Goal: Information Seeking & Learning: Learn about a topic

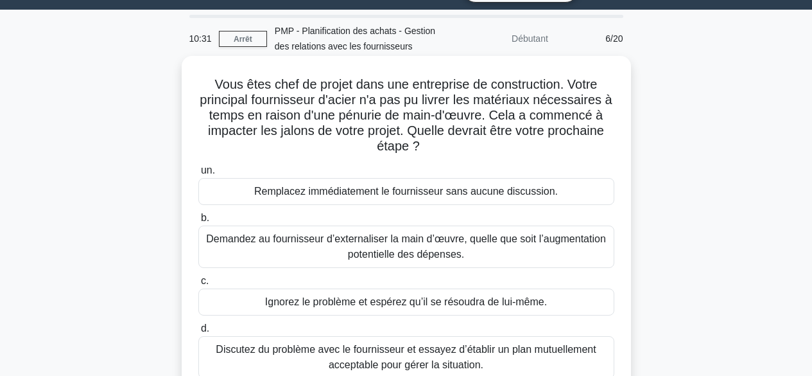
click at [514, 354] on font "Discutez du problème avec le fournisseur et essayez d’établir un plan mutuellem…" at bounding box center [406, 357] width 380 height 26
click at [198, 333] on input "d. Discutez du problème avec le fournisseur et essayez d’établir un plan mutuel…" at bounding box center [198, 328] width 0 height 8
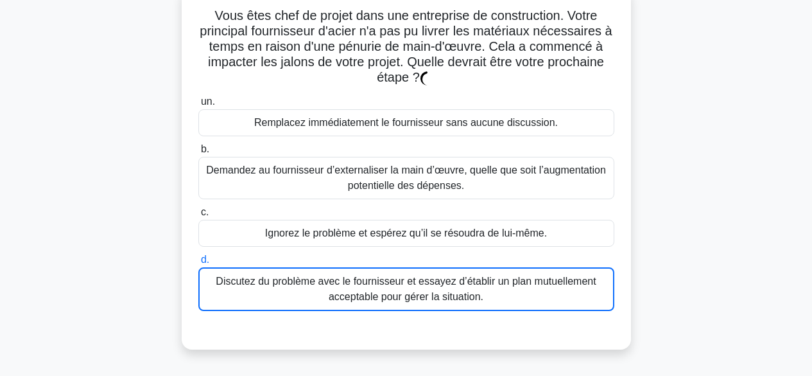
scroll to position [119, 0]
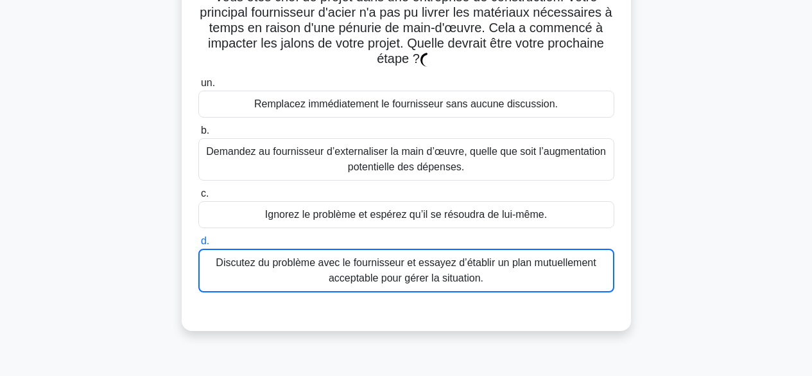
click at [506, 272] on font "Discutez du problème avec le fournisseur et essayez d’établir un plan mutuellem…" at bounding box center [406, 270] width 403 height 31
click at [198, 245] on input "d. Discutez du problème avec le fournisseur et essayez d’établir un plan mutuel…" at bounding box center [198, 241] width 0 height 8
click at [506, 272] on font "Discutez du problème avec le fournisseur et essayez d’établir un plan mutuellem…" at bounding box center [406, 270] width 403 height 31
click at [198, 245] on input "d. Discutez du problème avec le fournisseur et essayez d’établir un plan mutuel…" at bounding box center [198, 241] width 0 height 8
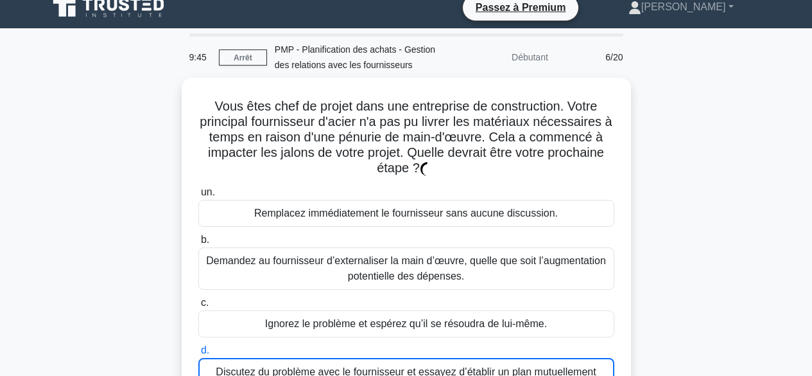
scroll to position [0, 0]
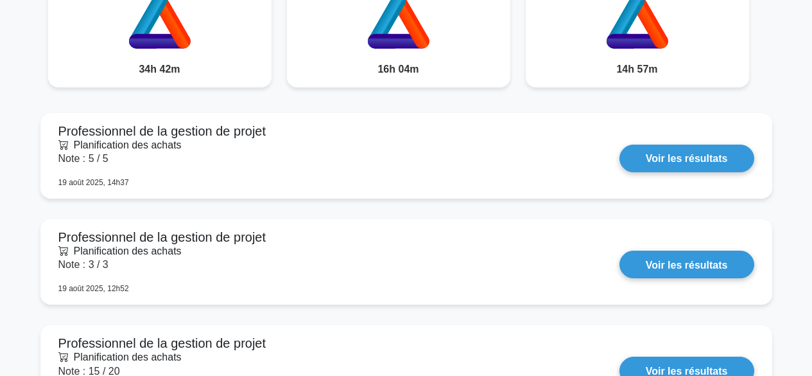
scroll to position [1121, 0]
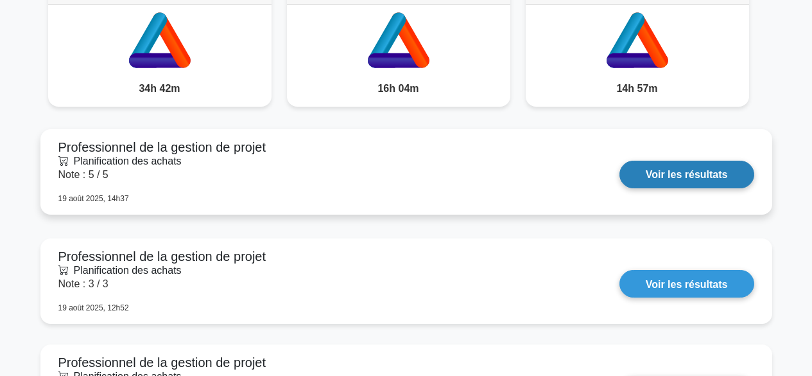
click at [661, 180] on link "Voir les résultats" at bounding box center [687, 175] width 135 height 28
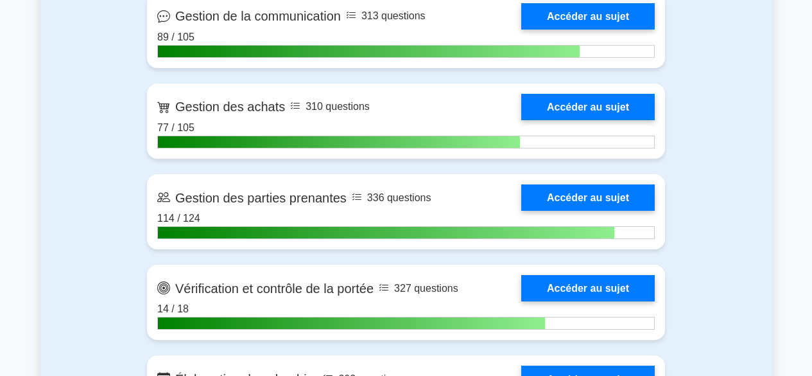
scroll to position [1635, 0]
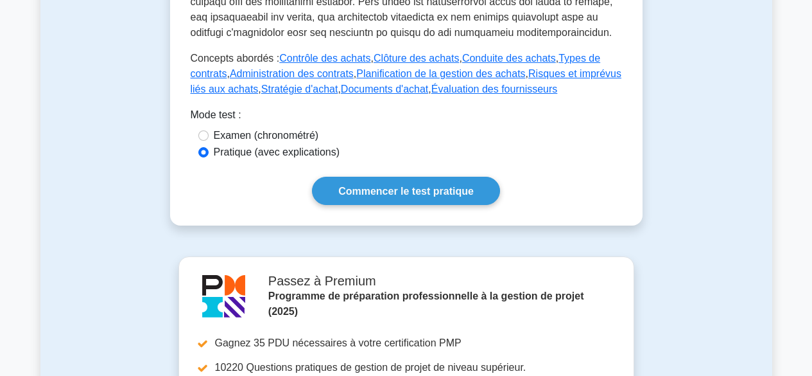
scroll to position [698, 0]
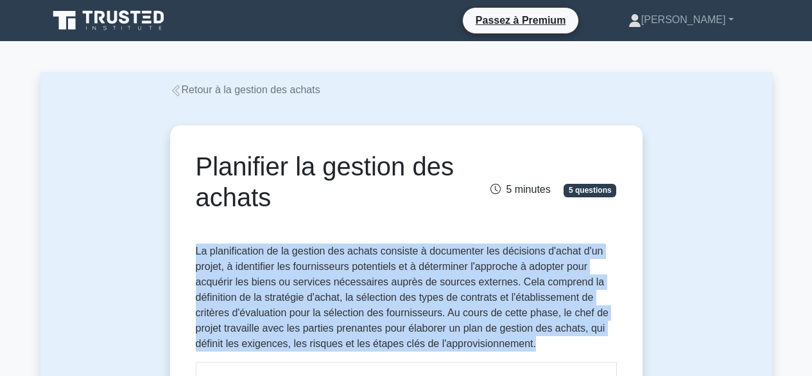
drag, startPoint x: 195, startPoint y: 249, endPoint x: 558, endPoint y: 341, distance: 374.2
click at [558, 341] on p "La planification de la gestion des achats consiste à documenter les décisions d…" at bounding box center [406, 297] width 421 height 108
copy font "La planification de la gestion des achats consiste à documenter les décisions d…"
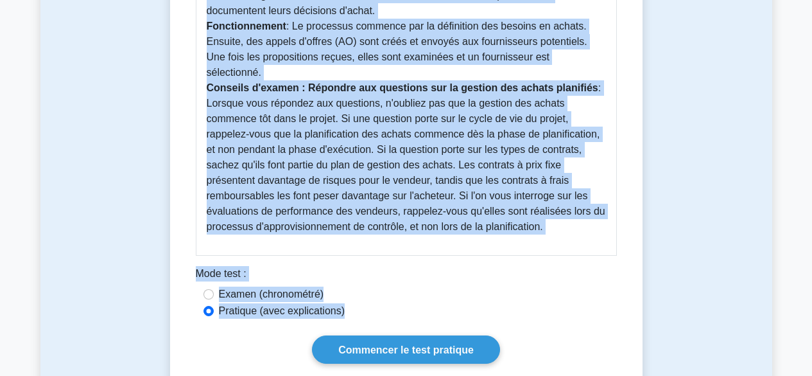
scroll to position [660, 0]
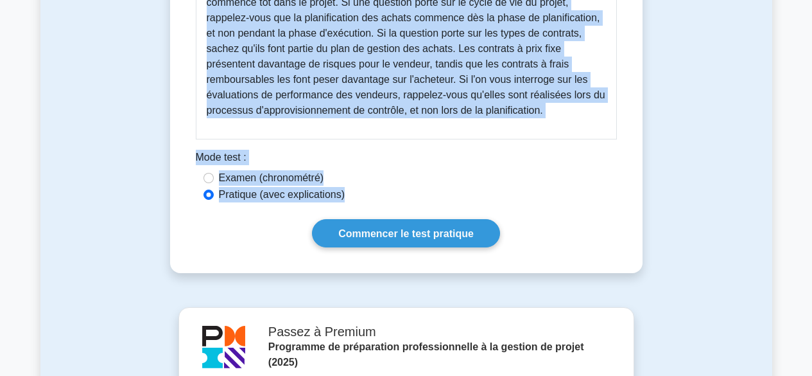
drag, startPoint x: 209, startPoint y: 131, endPoint x: 552, endPoint y: 102, distance: 343.5
copy div "Lorem : Ipsumdolo si ametcon adi elitse Do eiusmod tem incidi utlaboree dolore …"
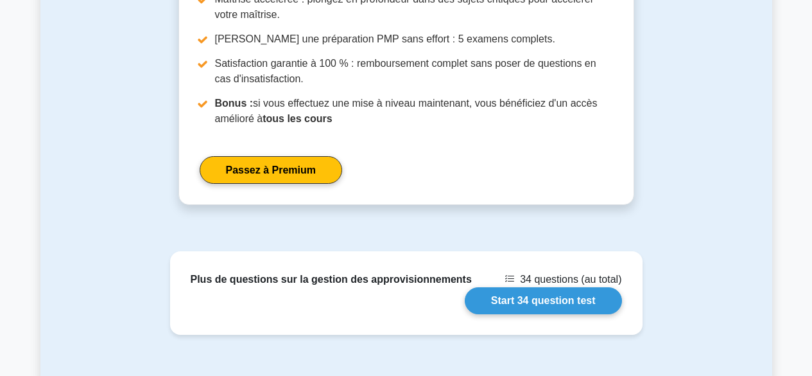
scroll to position [1133, 0]
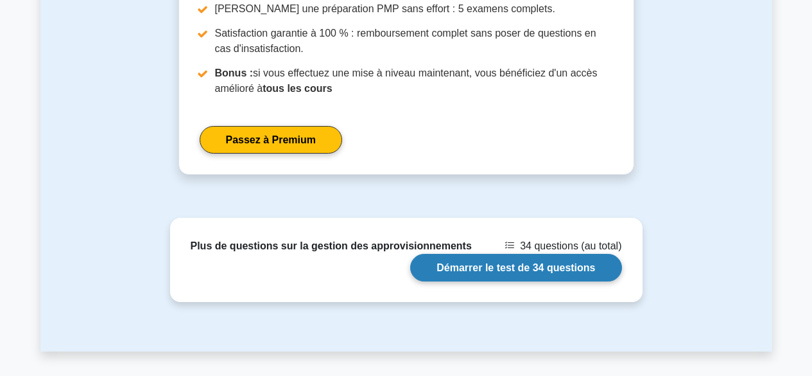
click at [570, 254] on link "Démarrer le test de 34 questions" at bounding box center [515, 268] width 211 height 28
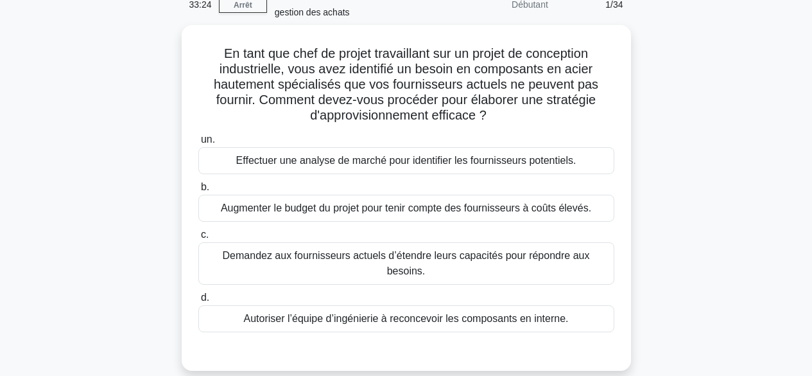
scroll to position [89, 0]
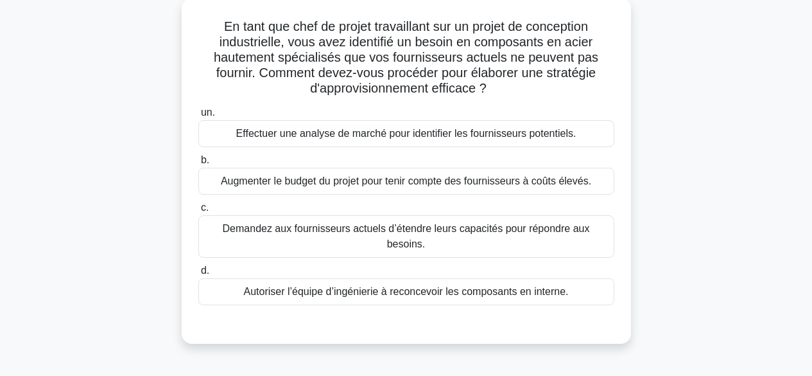
click at [535, 136] on font "Effectuer une analyse de marché pour identifier les fournisseurs potentiels." at bounding box center [406, 133] width 340 height 11
click at [198, 117] on input "un. Effectuer une analyse de marché pour identifier les fournisseurs potentiels." at bounding box center [198, 113] width 0 height 8
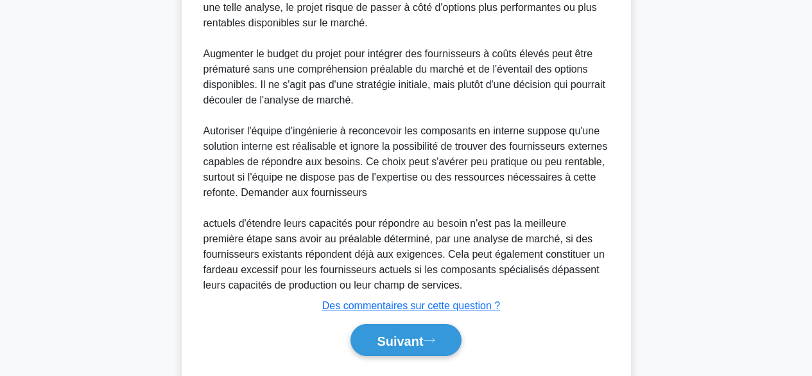
scroll to position [542, 0]
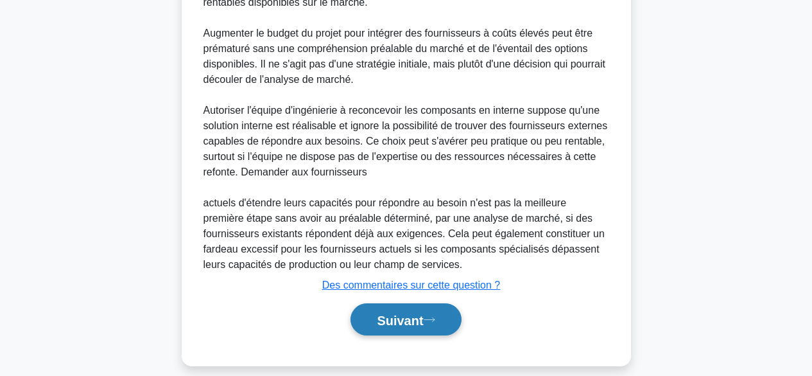
click at [421, 313] on font "Suivant" at bounding box center [400, 320] width 46 height 14
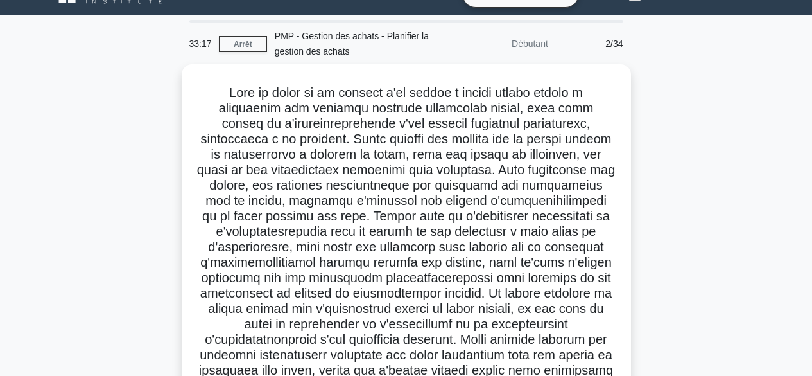
scroll to position [12, 0]
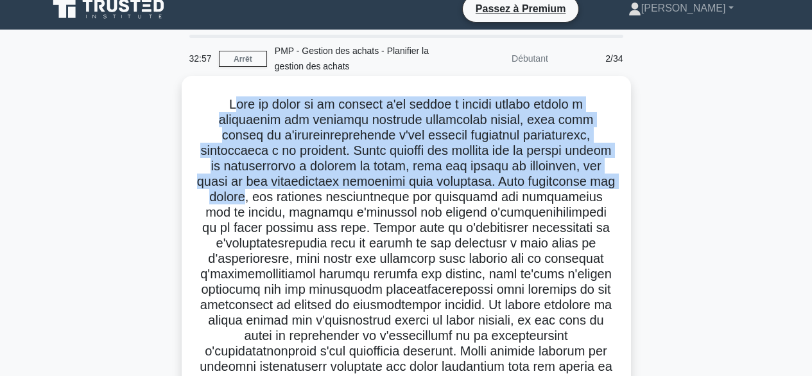
drag, startPoint x: 229, startPoint y: 108, endPoint x: 247, endPoint y: 203, distance: 96.6
click at [247, 203] on font at bounding box center [406, 258] width 419 height 322
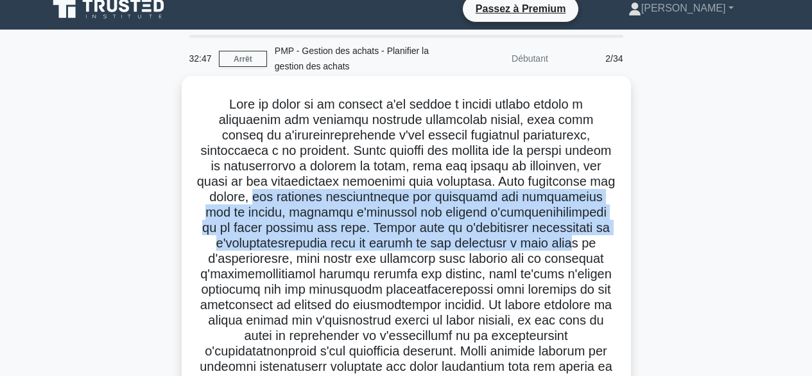
drag, startPoint x: 255, startPoint y: 195, endPoint x: 571, endPoint y: 238, distance: 318.8
click at [571, 238] on font at bounding box center [406, 258] width 419 height 322
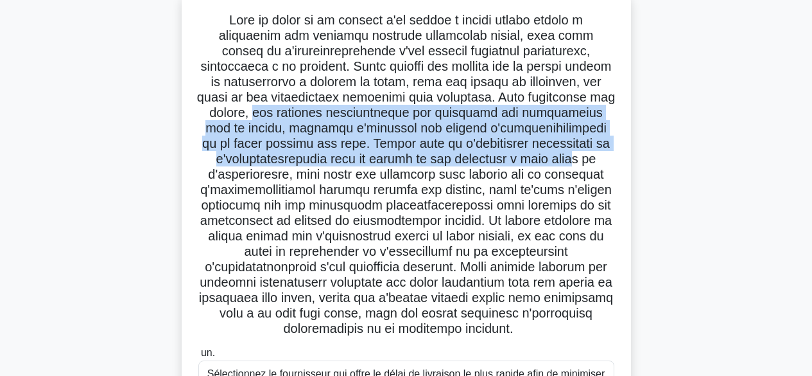
scroll to position [171, 0]
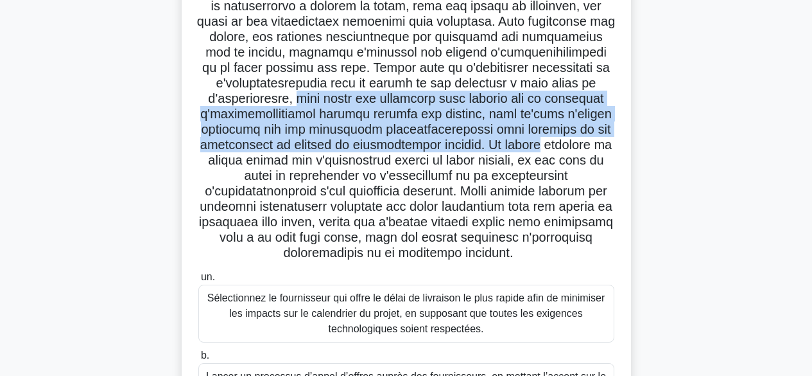
drag, startPoint x: 286, startPoint y: 100, endPoint x: 596, endPoint y: 143, distance: 313.1
click at [596, 143] on h5 ".spinner_0XTQ{transform-origin:center;animation:spinner_y6GP .75s linear infini…" at bounding box center [406, 98] width 419 height 325
click at [534, 144] on font at bounding box center [406, 98] width 419 height 322
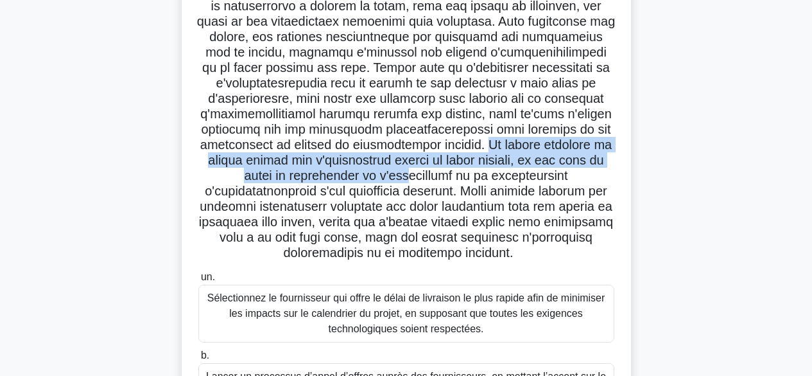
drag, startPoint x: 534, startPoint y: 144, endPoint x: 433, endPoint y: 169, distance: 103.7
click at [433, 169] on font at bounding box center [406, 98] width 419 height 322
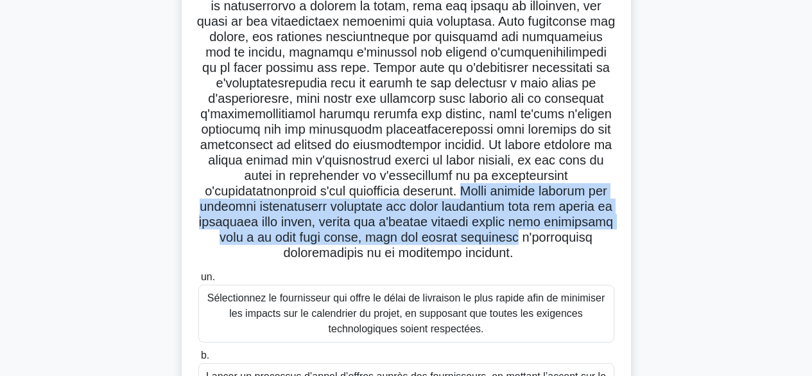
drag, startPoint x: 489, startPoint y: 191, endPoint x: 600, endPoint y: 241, distance: 122.4
click at [600, 241] on h5 ".spinner_0XTQ{transform-origin:center;animation:spinner_y6GP .75s linear infini…" at bounding box center [406, 98] width 419 height 325
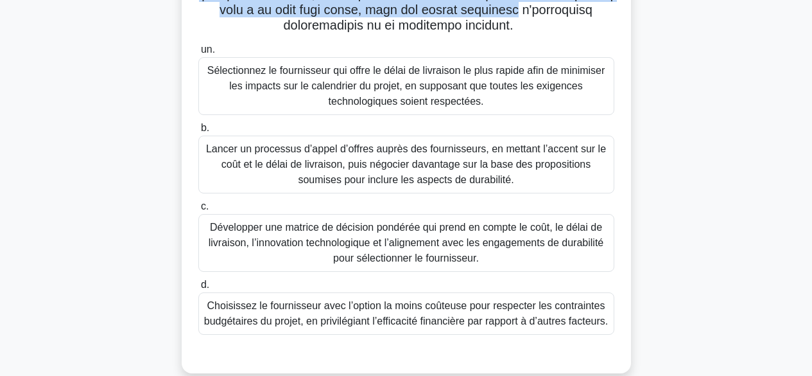
scroll to position [417, 0]
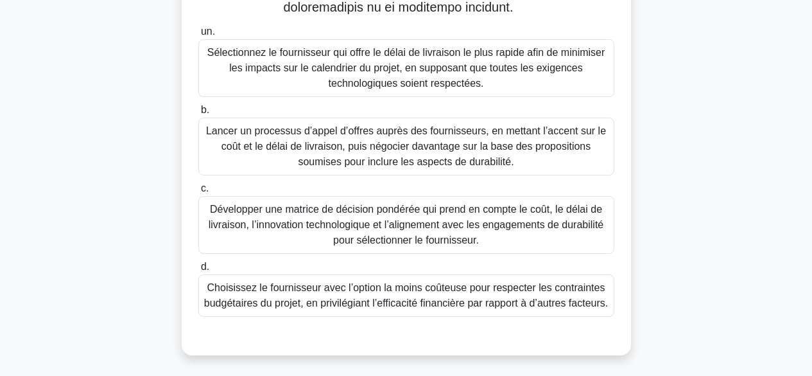
click at [493, 230] on font "Développer une matrice de décision pondérée qui prend en compte le coût, le dél…" at bounding box center [407, 225] width 396 height 42
click at [198, 193] on input "c. Développer une matrice de décision pondérée qui prend en compte le coût, le …" at bounding box center [198, 188] width 0 height 8
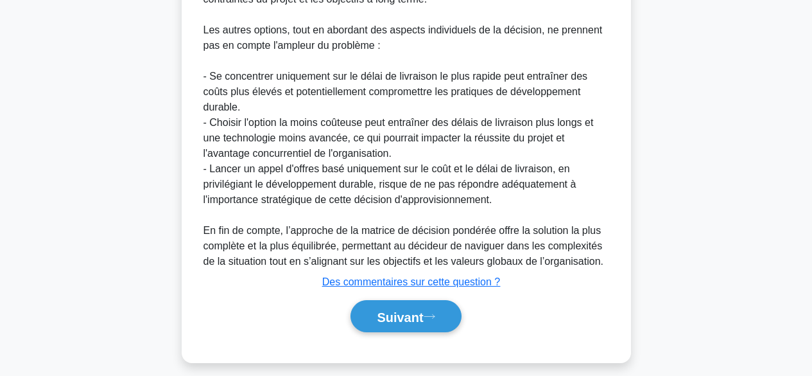
scroll to position [943, 0]
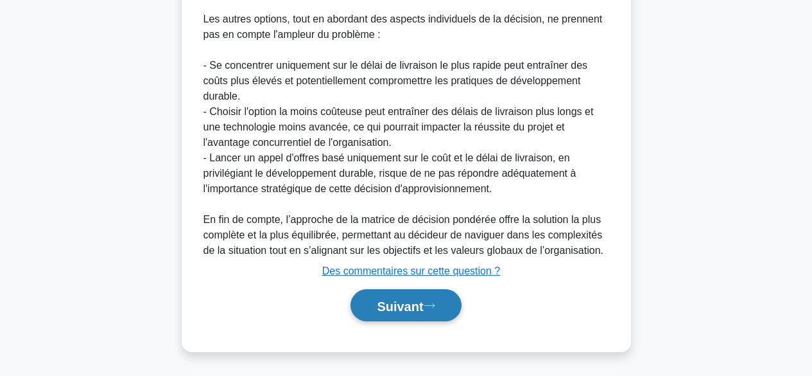
click at [399, 302] on font "Suivant" at bounding box center [400, 306] width 46 height 14
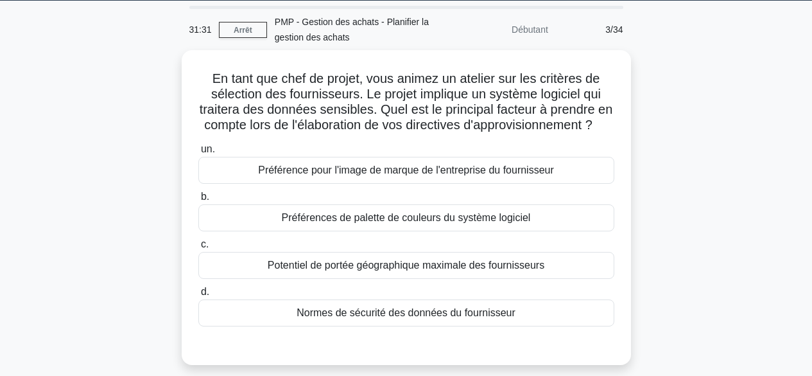
scroll to position [9, 0]
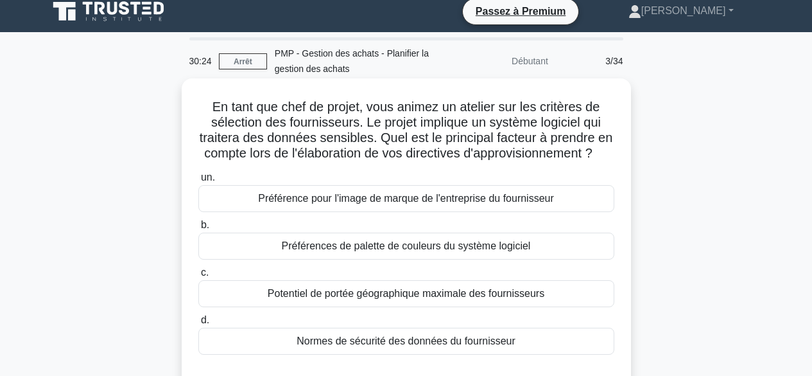
click at [505, 346] on font "Normes de sécurité des données du fournisseur" at bounding box center [406, 340] width 219 height 11
click at [198, 324] on input "d. Normes de sécurité des données du fournisseur" at bounding box center [198, 320] width 0 height 8
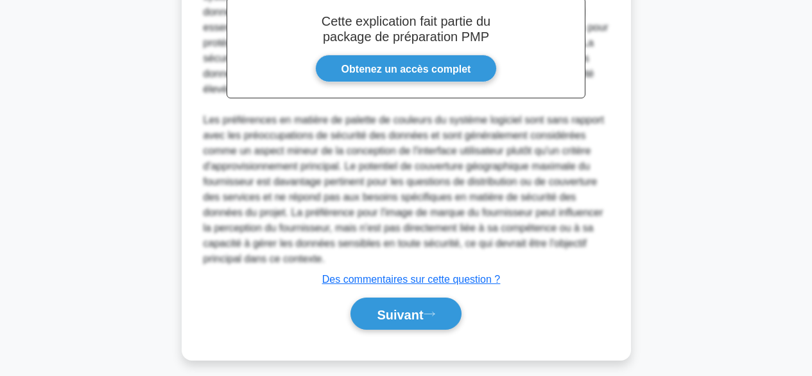
scroll to position [465, 0]
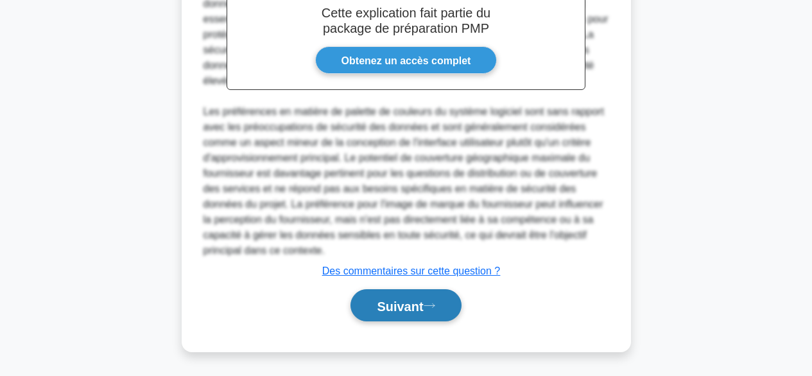
click at [399, 310] on font "Suivant" at bounding box center [400, 306] width 46 height 14
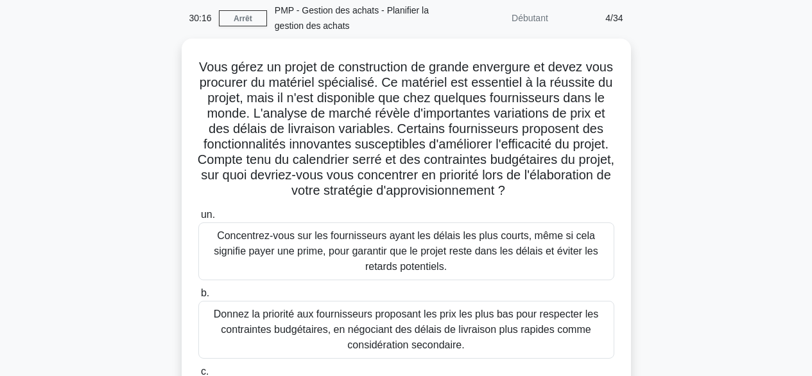
scroll to position [35, 0]
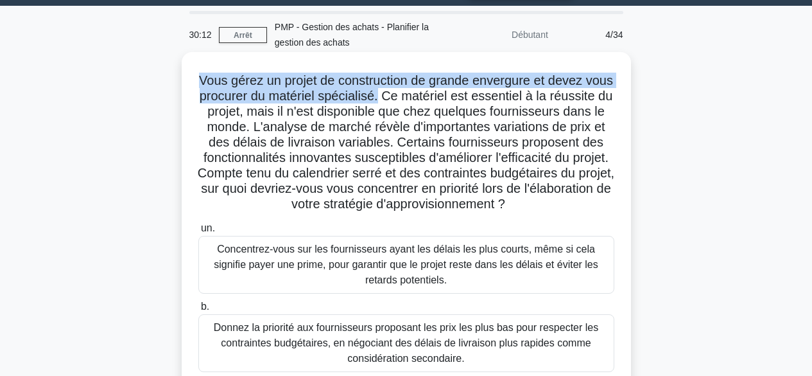
drag, startPoint x: 212, startPoint y: 81, endPoint x: 430, endPoint y: 98, distance: 218.4
click at [430, 98] on font "Vous gérez un projet de construction de grande envergure et devez vous procurer…" at bounding box center [406, 141] width 417 height 137
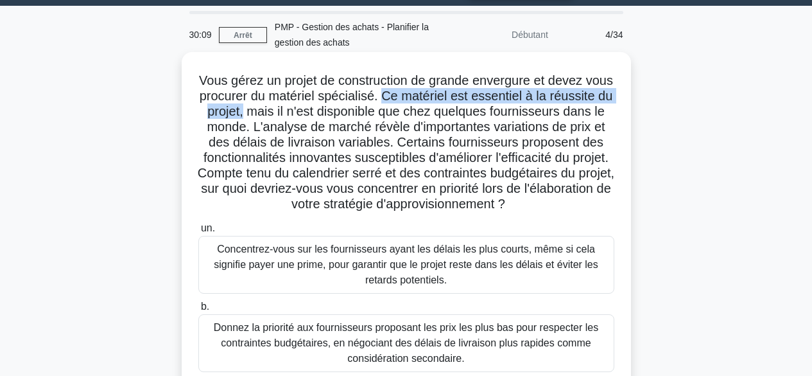
drag, startPoint x: 435, startPoint y: 95, endPoint x: 336, endPoint y: 116, distance: 101.1
click at [336, 116] on font "Vous gérez un projet de construction de grande envergure et devez vous procurer…" at bounding box center [406, 141] width 417 height 137
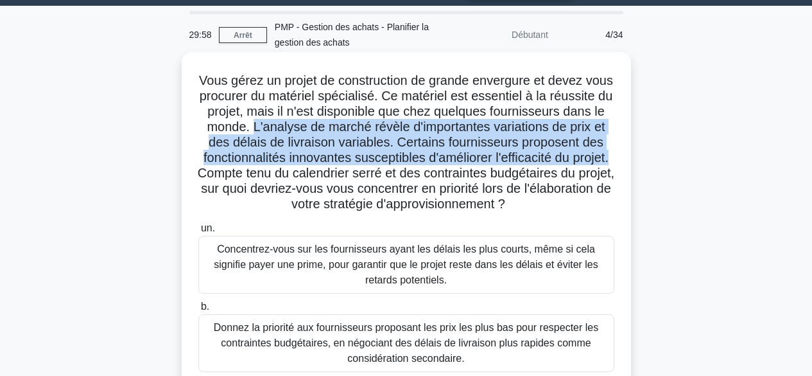
drag, startPoint x: 371, startPoint y: 128, endPoint x: 399, endPoint y: 168, distance: 47.9
click at [399, 168] on font "Vous gérez un projet de construction de grande envergure et devez vous procurer…" at bounding box center [406, 141] width 417 height 137
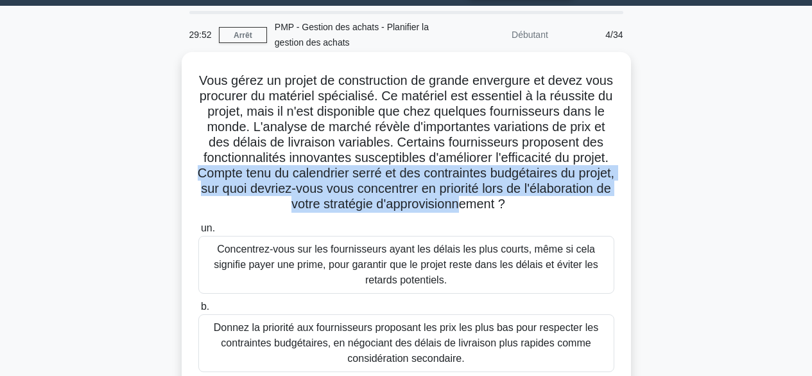
drag, startPoint x: 405, startPoint y: 175, endPoint x: 420, endPoint y: 222, distance: 49.3
click at [420, 211] on font "Vous gérez un projet de construction de grande envergure et devez vous procurer…" at bounding box center [406, 141] width 417 height 137
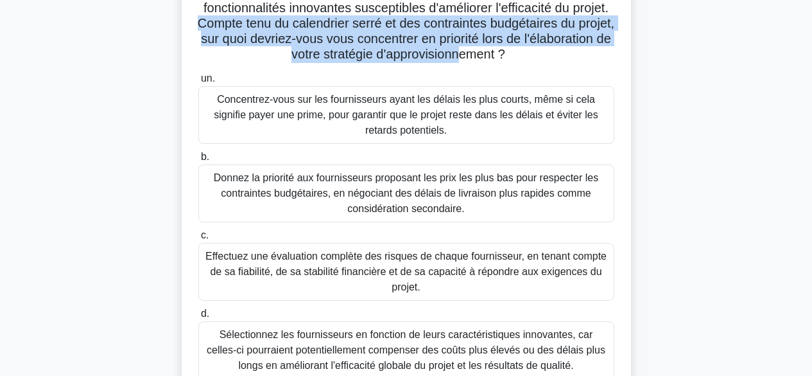
scroll to position [157, 0]
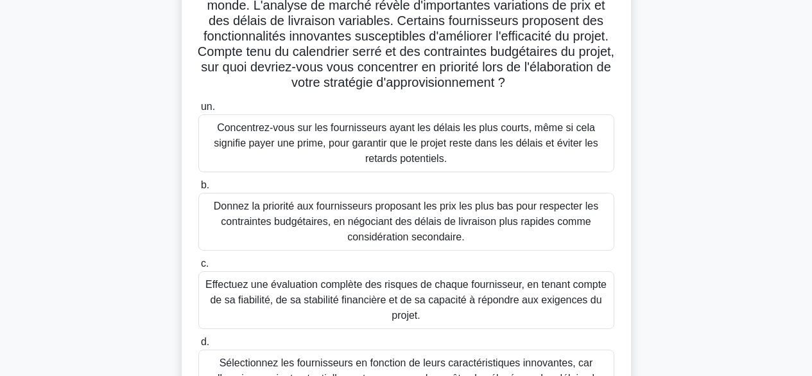
click at [519, 317] on font "Effectuez une évaluation complète des risques de chaque fournisseur, en tenant …" at bounding box center [405, 300] width 401 height 42
click at [198, 268] on input "c. Effectuez une évaluation complète des risques de chaque fournisseur, en tena…" at bounding box center [198, 263] width 0 height 8
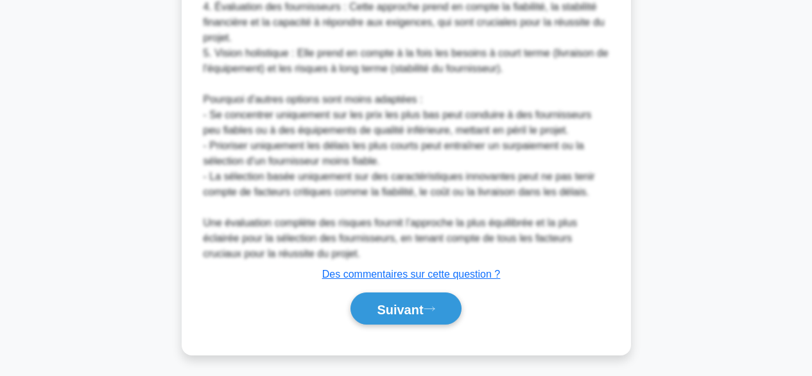
scroll to position [819, 0]
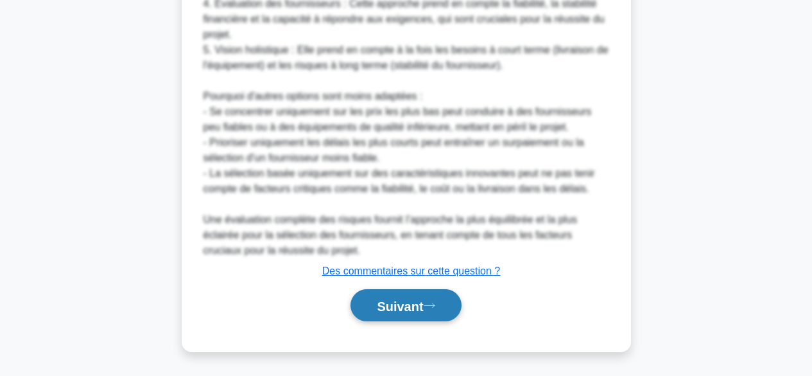
click at [415, 304] on font "Suivant" at bounding box center [400, 306] width 46 height 14
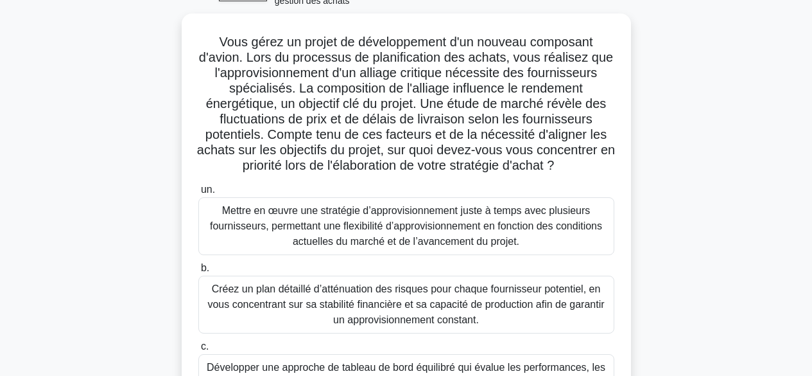
scroll to position [0, 0]
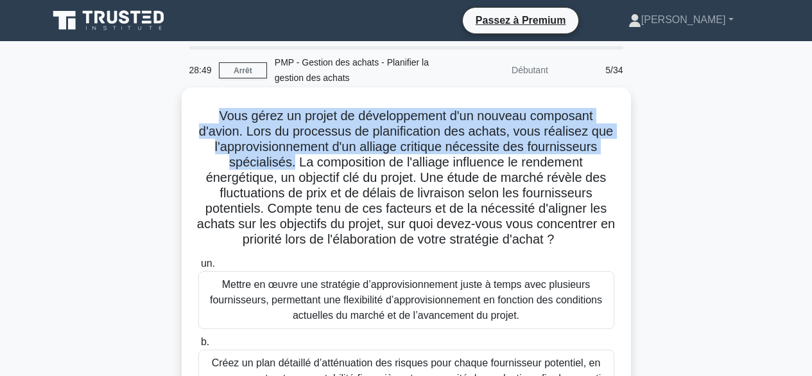
drag, startPoint x: 208, startPoint y: 116, endPoint x: 291, endPoint y: 157, distance: 92.2
click at [291, 157] on h5 "Vous gérez un projet de développement d'un nouveau composant d'avion. Lors du p…" at bounding box center [406, 178] width 419 height 140
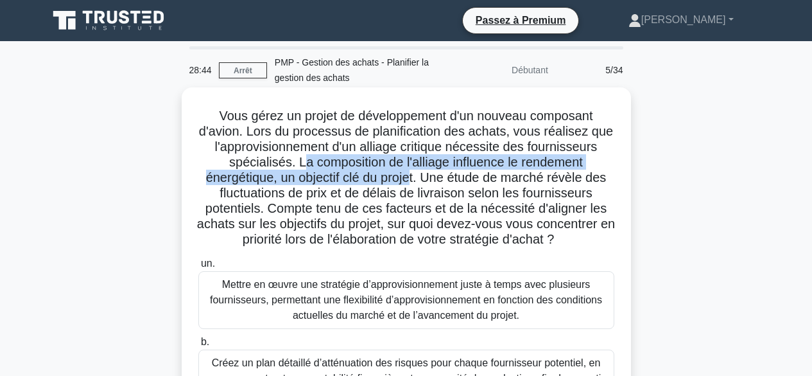
drag, startPoint x: 297, startPoint y: 163, endPoint x: 414, endPoint y: 182, distance: 118.3
click at [414, 182] on font "Vous gérez un projet de développement d'un nouveau composant d'avion. Lors du p…" at bounding box center [406, 177] width 418 height 137
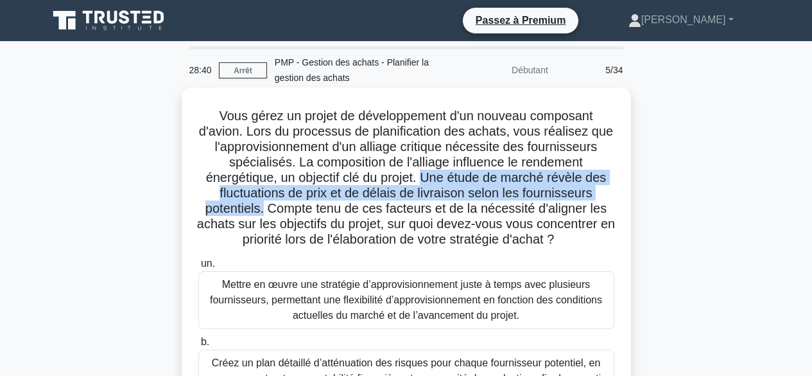
drag, startPoint x: 426, startPoint y: 175, endPoint x: 263, endPoint y: 213, distance: 166.8
click at [263, 213] on font "Vous gérez un projet de développement d'un nouveau composant d'avion. Lors du p…" at bounding box center [406, 177] width 418 height 137
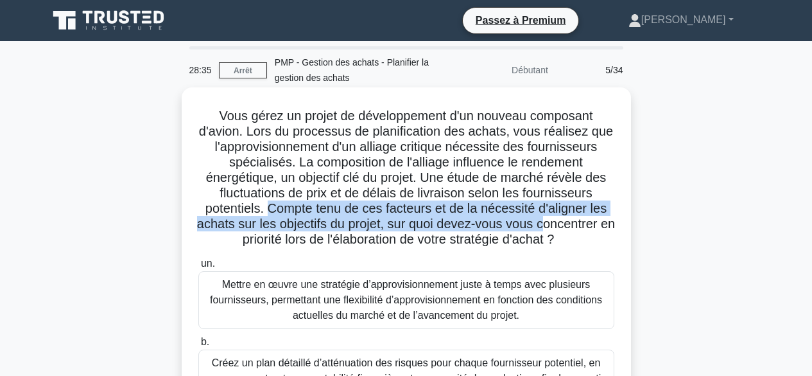
drag, startPoint x: 270, startPoint y: 212, endPoint x: 553, endPoint y: 225, distance: 283.5
click at [553, 225] on font "Vous gérez un projet de développement d'un nouveau composant d'avion. Lors du p…" at bounding box center [406, 177] width 418 height 137
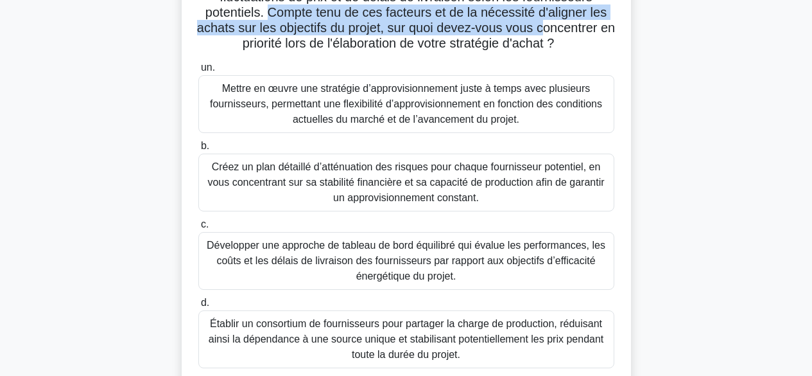
scroll to position [231, 0]
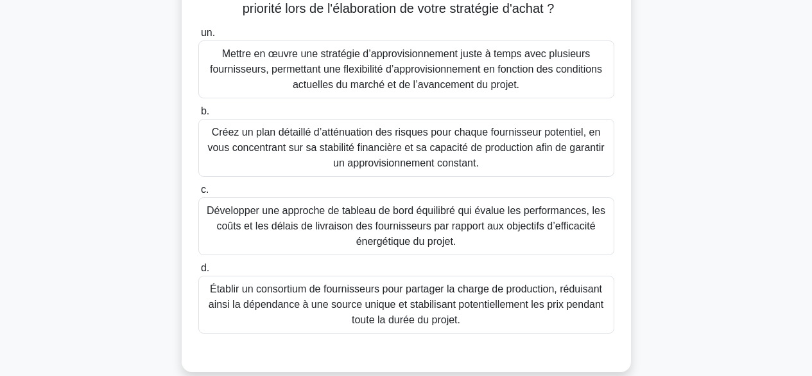
click at [475, 227] on font "Développer une approche de tableau de bord équilibré qui évalue les performance…" at bounding box center [406, 226] width 399 height 42
click at [198, 194] on input "c. Développer une approche de tableau de bord équilibré qui évalue les performa…" at bounding box center [198, 190] width 0 height 8
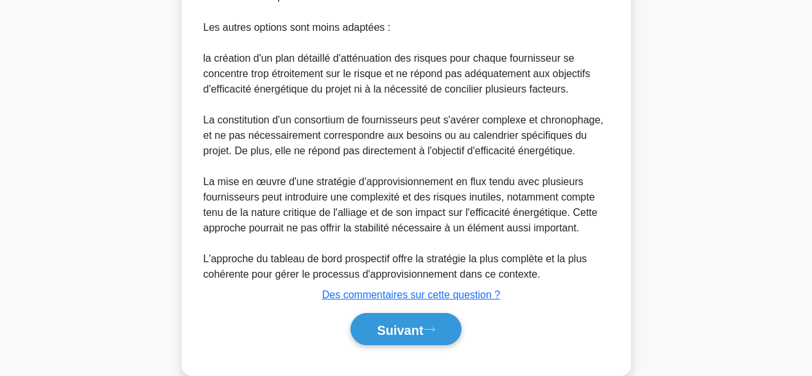
scroll to position [819, 0]
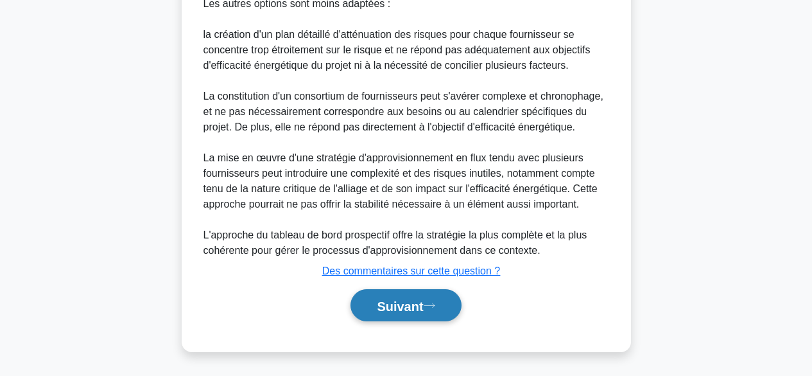
click at [410, 304] on font "Suivant" at bounding box center [400, 306] width 46 height 14
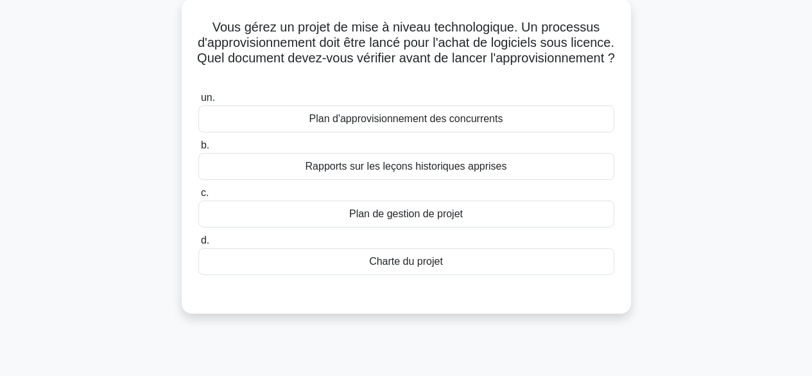
scroll to position [0, 0]
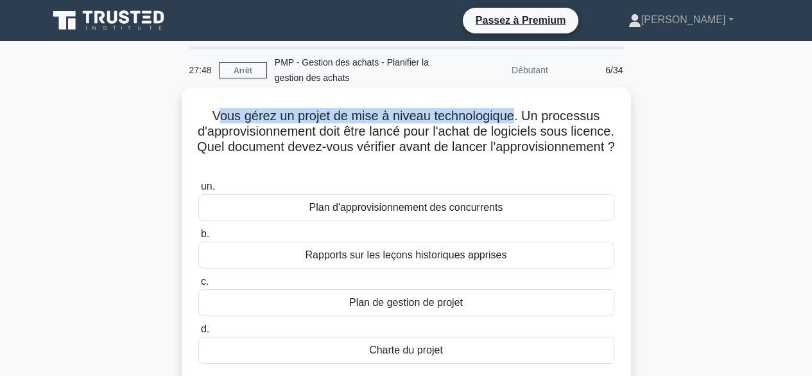
drag, startPoint x: 215, startPoint y: 118, endPoint x: 519, endPoint y: 118, distance: 304.4
click at [519, 118] on font "Vous gérez un projet de mise à niveau technologique. Un processus d'approvision…" at bounding box center [406, 131] width 418 height 45
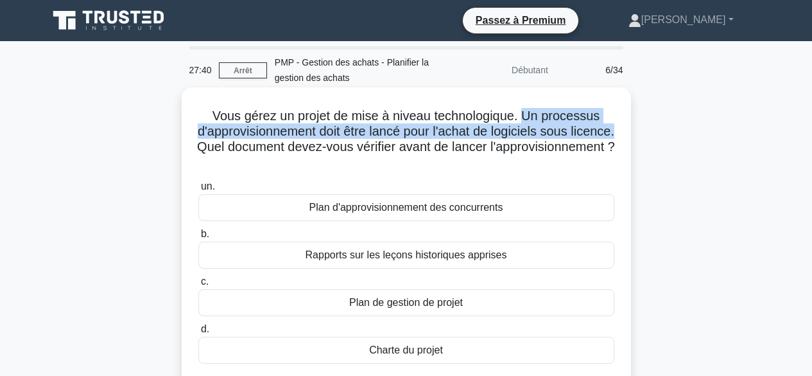
drag, startPoint x: 525, startPoint y: 115, endPoint x: 277, endPoint y: 153, distance: 250.8
click at [277, 153] on font "Vous gérez un projet de mise à niveau technologique. Un processus d'approvision…" at bounding box center [406, 131] width 418 height 45
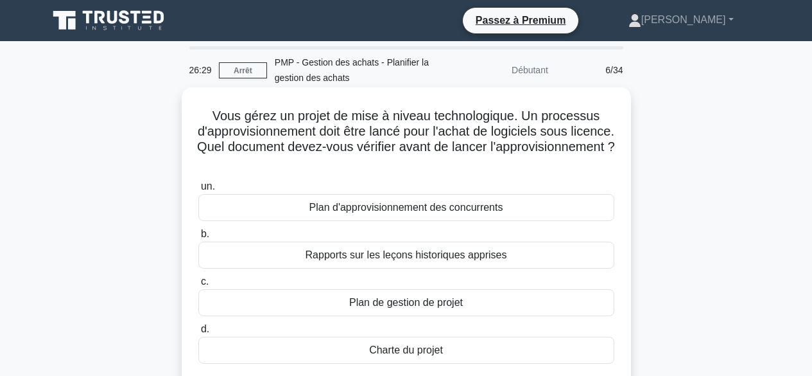
click at [527, 207] on div "Plan d'approvisionnement des concurrents" at bounding box center [406, 207] width 416 height 27
click at [198, 191] on input "un. Plan d'approvisionnement des concurrents" at bounding box center [198, 186] width 0 height 8
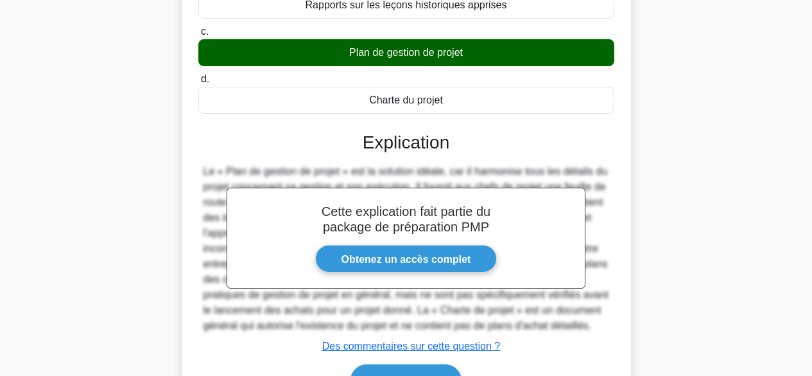
scroll to position [298, 0]
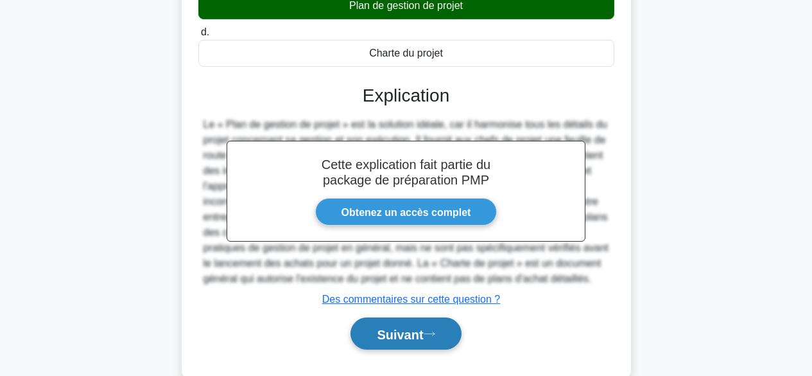
click at [423, 338] on font "Suivant" at bounding box center [400, 334] width 46 height 14
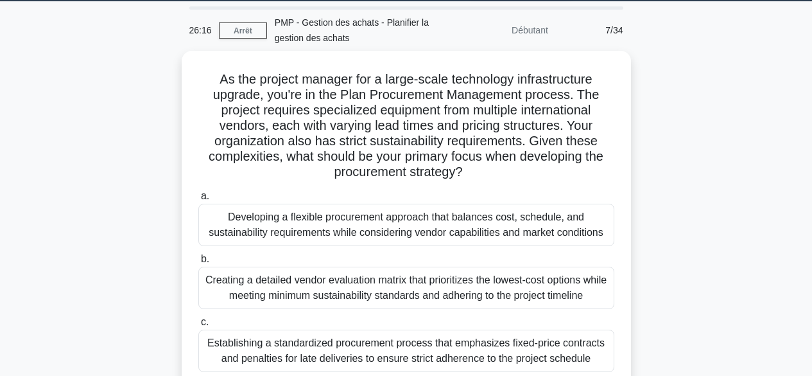
scroll to position [28, 0]
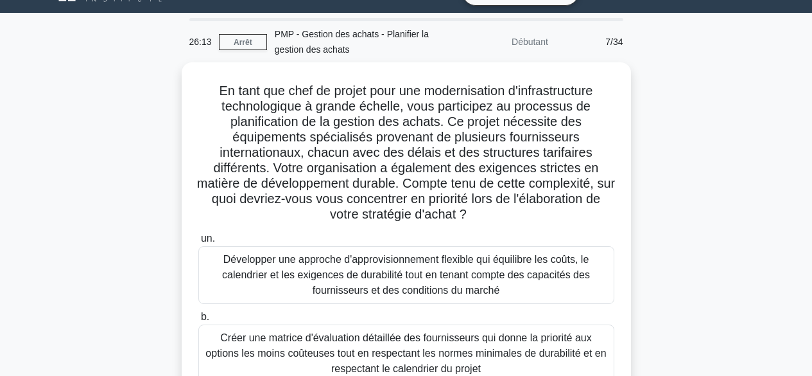
drag, startPoint x: 738, startPoint y: 105, endPoint x: 109, endPoint y: 103, distance: 629.3
click at [109, 103] on div "En tant que chef de projet pour une modernisation d'infrastructure technologiqu…" at bounding box center [406, 335] width 732 height 546
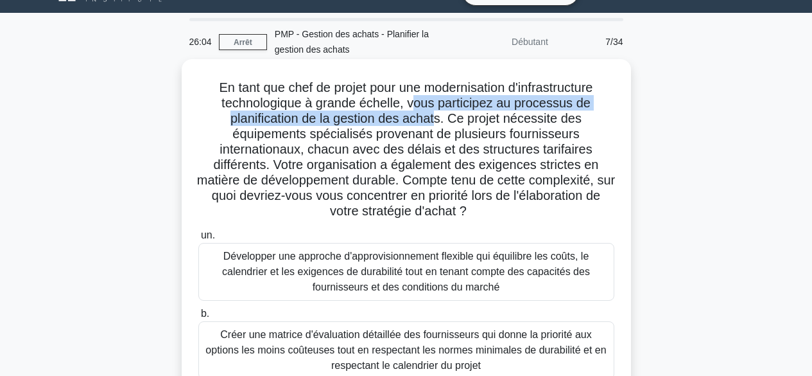
drag, startPoint x: 413, startPoint y: 103, endPoint x: 439, endPoint y: 123, distance: 33.4
click at [439, 123] on font "En tant que chef de projet pour une modernisation d'infrastructure technologiqu…" at bounding box center [406, 148] width 418 height 137
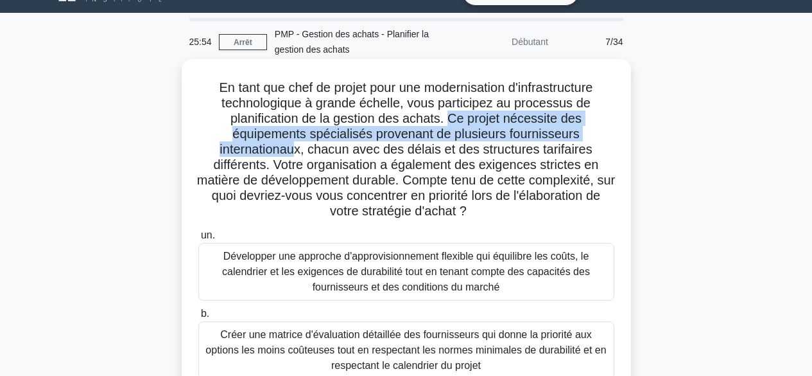
drag, startPoint x: 451, startPoint y: 121, endPoint x: 303, endPoint y: 148, distance: 150.9
click at [300, 146] on font "En tant que chef de projet pour une modernisation d'infrastructure technologiqu…" at bounding box center [406, 148] width 418 height 137
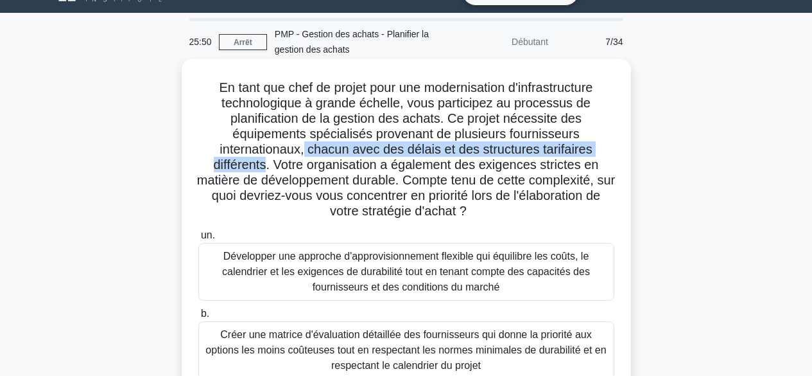
drag, startPoint x: 307, startPoint y: 147, endPoint x: 267, endPoint y: 170, distance: 45.7
click at [267, 170] on font "En tant que chef de projet pour une modernisation d'infrastructure technologiqu…" at bounding box center [406, 148] width 418 height 137
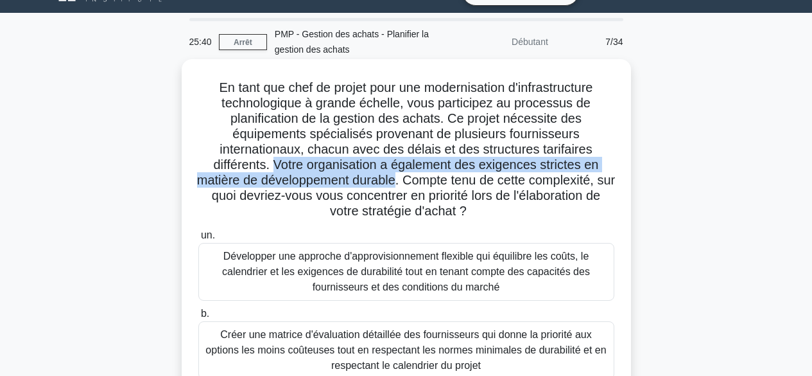
drag, startPoint x: 274, startPoint y: 163, endPoint x: 408, endPoint y: 181, distance: 135.4
click at [408, 181] on font "En tant que chef de projet pour une modernisation d'infrastructure technologiqu…" at bounding box center [406, 148] width 418 height 137
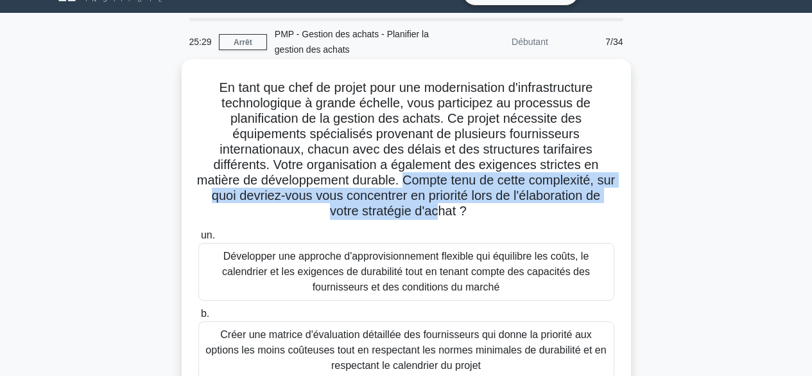
drag, startPoint x: 415, startPoint y: 179, endPoint x: 450, endPoint y: 206, distance: 43.9
click at [450, 206] on font "En tant que chef de projet pour une modernisation d'infrastructure technologiqu…" at bounding box center [406, 148] width 418 height 137
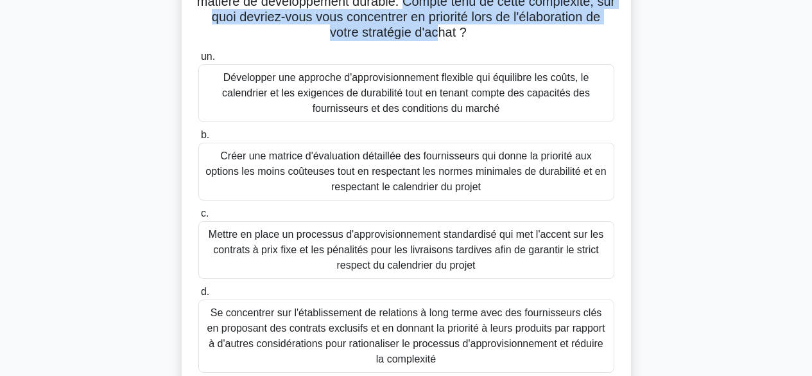
scroll to position [172, 0]
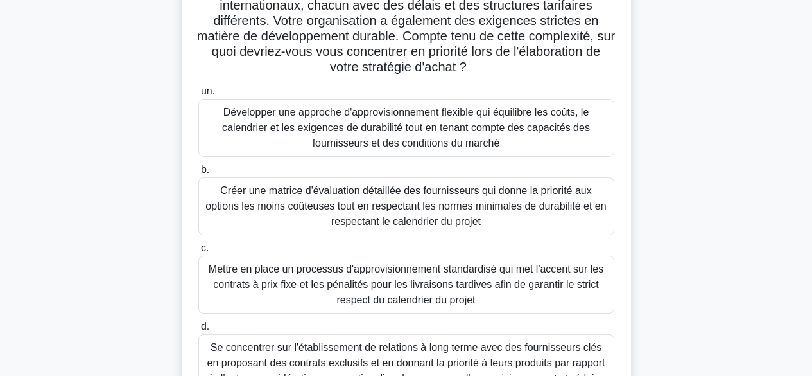
click at [505, 136] on font "Développer une approche d'approvisionnement flexible qui équilibre les coûts, l…" at bounding box center [406, 128] width 405 height 46
click at [198, 96] on input "un. Développer une approche d'approvisionnement flexible qui équilibre les coût…" at bounding box center [198, 91] width 0 height 8
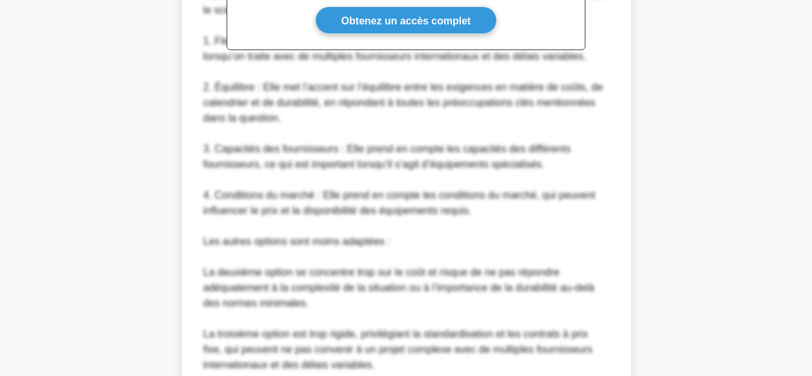
scroll to position [943, 0]
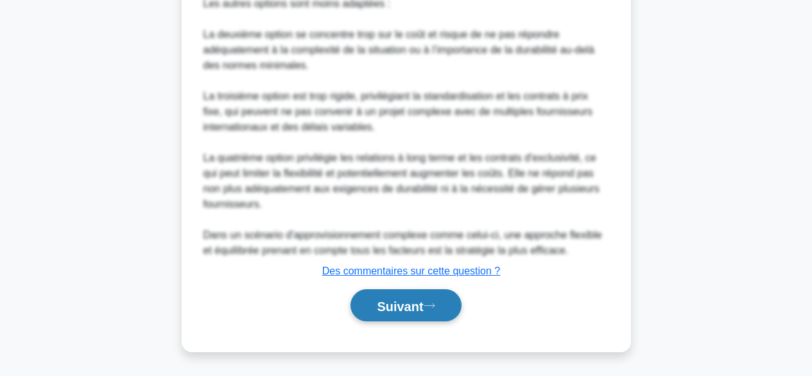
click at [405, 297] on button "Suivant" at bounding box center [406, 305] width 110 height 33
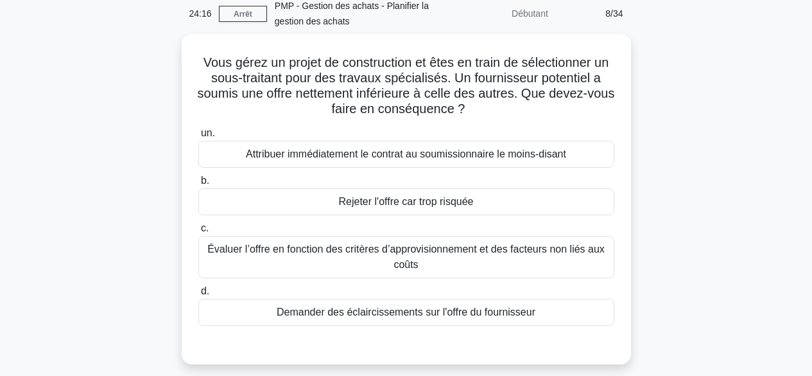
scroll to position [55, 0]
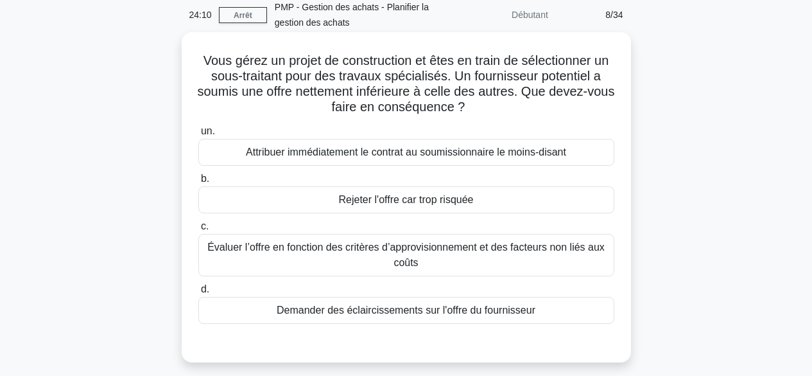
click at [550, 308] on div "Demander des éclaircissements sur l'offre du fournisseur" at bounding box center [406, 310] width 416 height 27
click at [198, 293] on input "d. Demander des éclaircissements sur l'offre du fournisseur" at bounding box center [198, 289] width 0 height 8
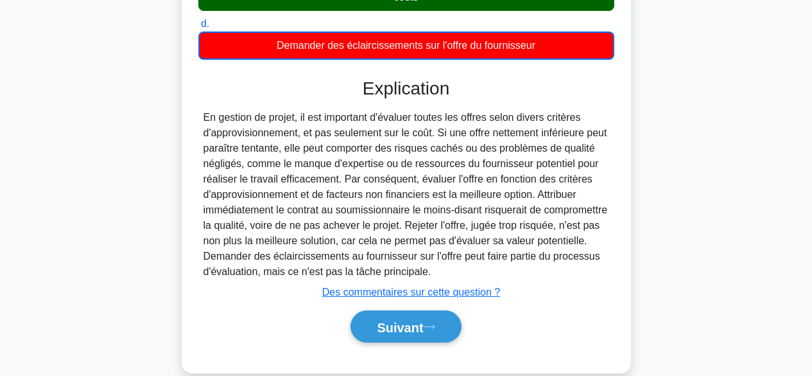
scroll to position [333, 0]
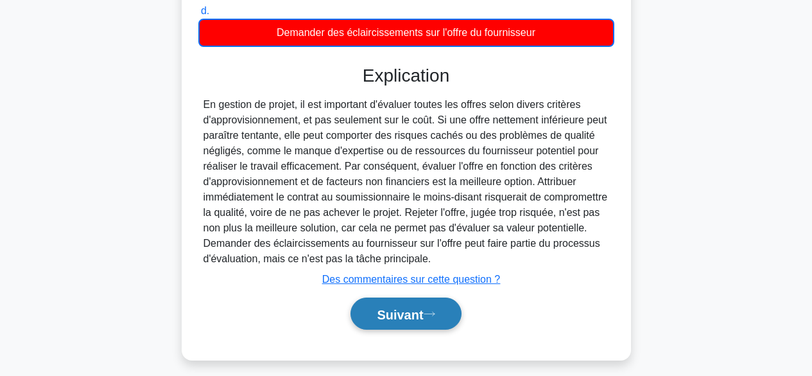
click at [423, 306] on button "Suivant" at bounding box center [406, 313] width 110 height 33
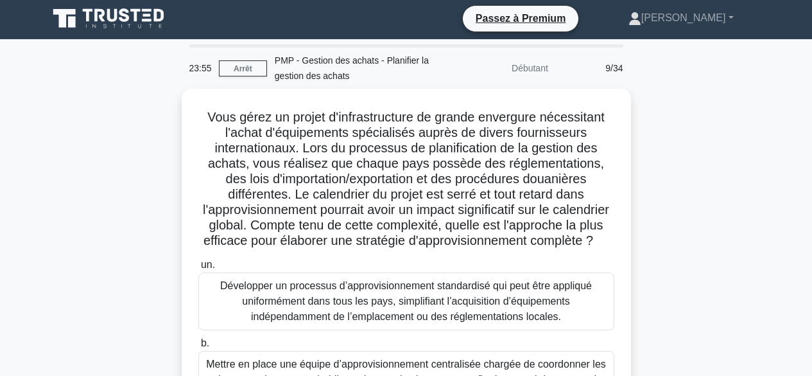
scroll to position [0, 0]
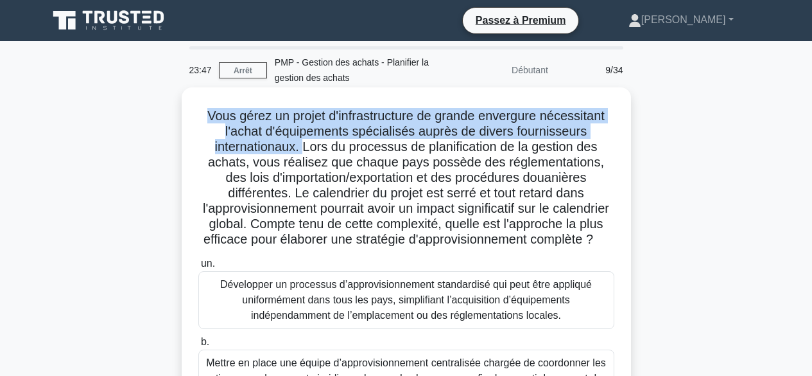
drag, startPoint x: 203, startPoint y: 117, endPoint x: 301, endPoint y: 142, distance: 100.8
click at [301, 142] on font "Vous gérez un projet d'infrastructure de grande envergure nécessitant l'achat d…" at bounding box center [406, 177] width 406 height 137
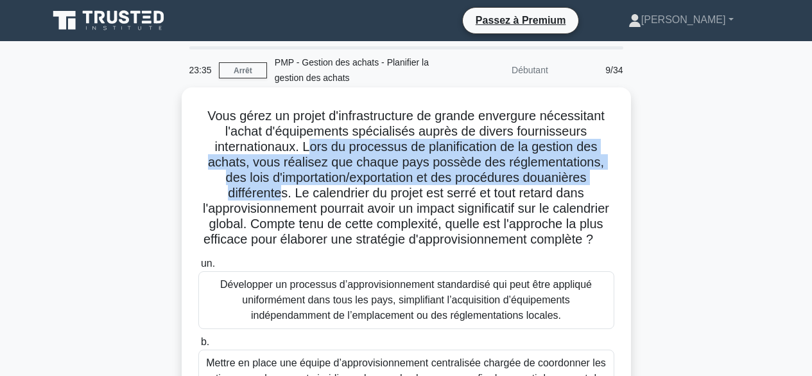
drag, startPoint x: 306, startPoint y: 147, endPoint x: 281, endPoint y: 199, distance: 58.0
click at [281, 199] on font "Vous gérez un projet d'infrastructure de grande envergure nécessitant l'achat d…" at bounding box center [406, 177] width 406 height 137
drag, startPoint x: 293, startPoint y: 193, endPoint x: 519, endPoint y: 256, distance: 234.0
click at [519, 248] on h5 "Vous gérez un projet d'infrastructure de grande envergure nécessitant l'achat d…" at bounding box center [406, 178] width 419 height 140
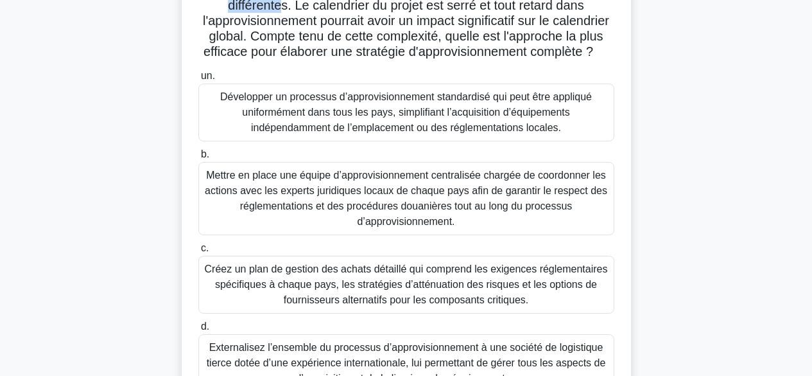
scroll to position [193, 0]
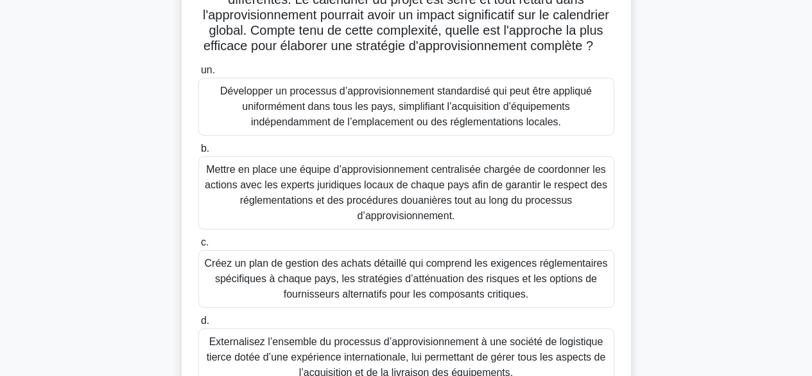
click at [533, 294] on font "Créez un plan de gestion des achats détaillé qui comprend les exigences régleme…" at bounding box center [406, 278] width 403 height 42
click at [198, 247] on input "c. Créez un plan de gestion des achats détaillé qui comprend les exigences régl…" at bounding box center [198, 242] width 0 height 8
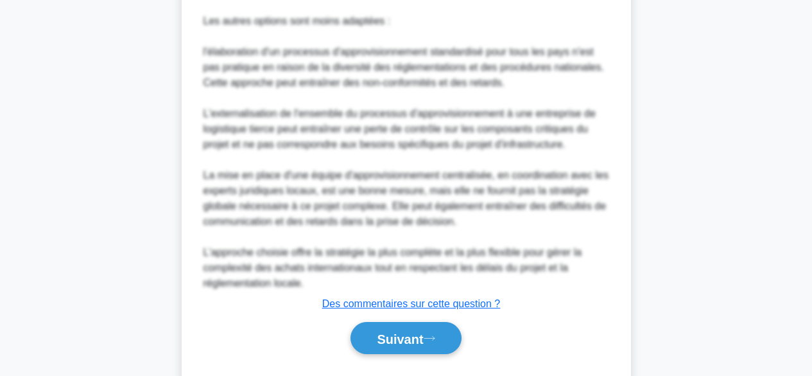
scroll to position [912, 0]
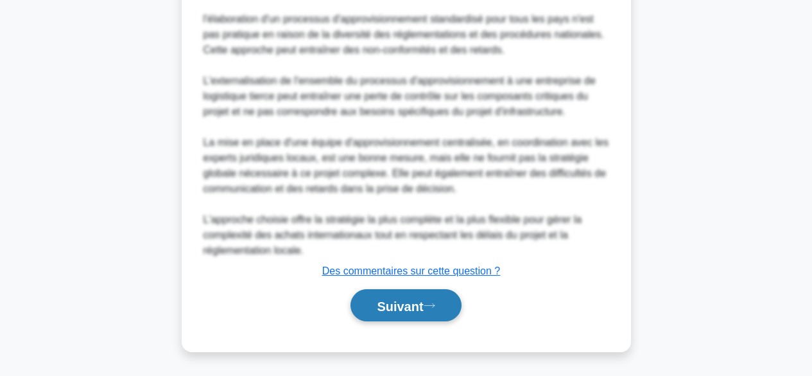
click at [423, 305] on font "Suivant" at bounding box center [400, 306] width 46 height 14
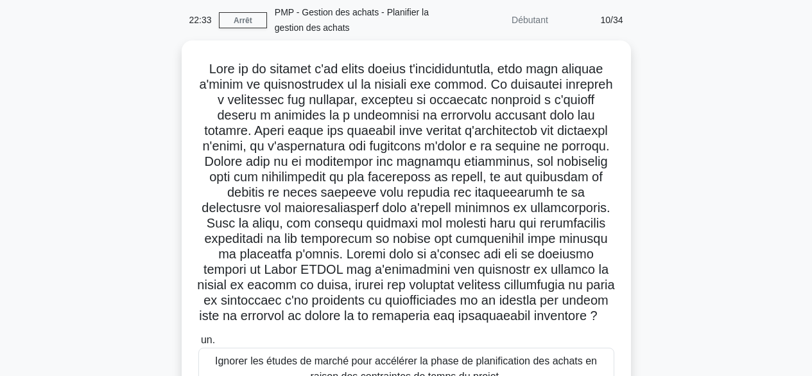
scroll to position [29, 0]
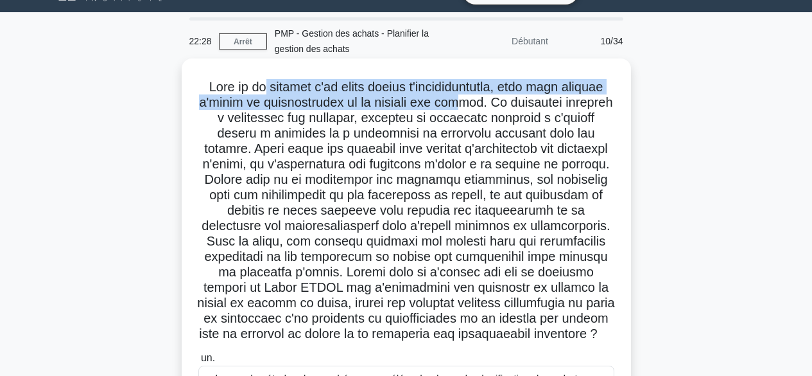
drag, startPoint x: 299, startPoint y: 93, endPoint x: 464, endPoint y: 100, distance: 164.5
click at [464, 100] on font at bounding box center [405, 210] width 417 height 261
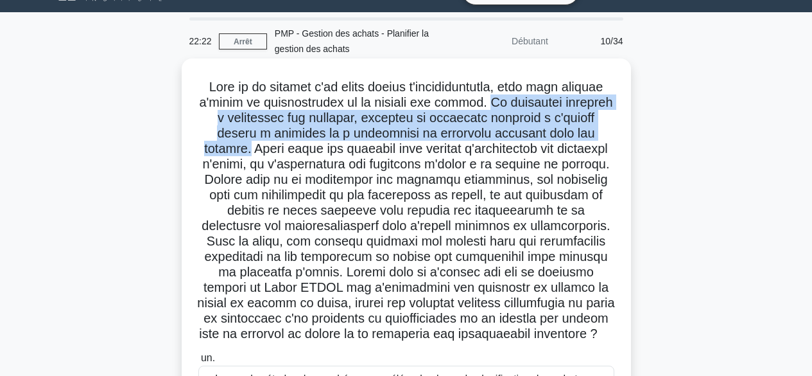
drag, startPoint x: 487, startPoint y: 102, endPoint x: 580, endPoint y: 135, distance: 98.3
click at [580, 135] on font at bounding box center [405, 210] width 417 height 261
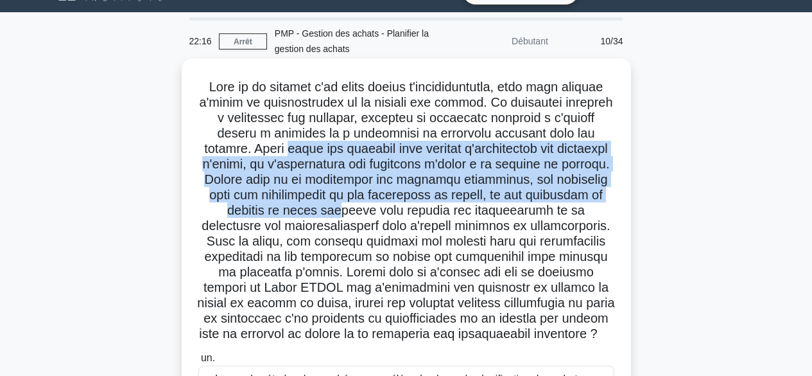
drag, startPoint x: 204, startPoint y: 146, endPoint x: 268, endPoint y: 215, distance: 93.6
click at [268, 215] on h5 ".spinner_0XTQ{transform-origin:center;animation:spinner_y6GP .75s linear infini…" at bounding box center [406, 210] width 419 height 263
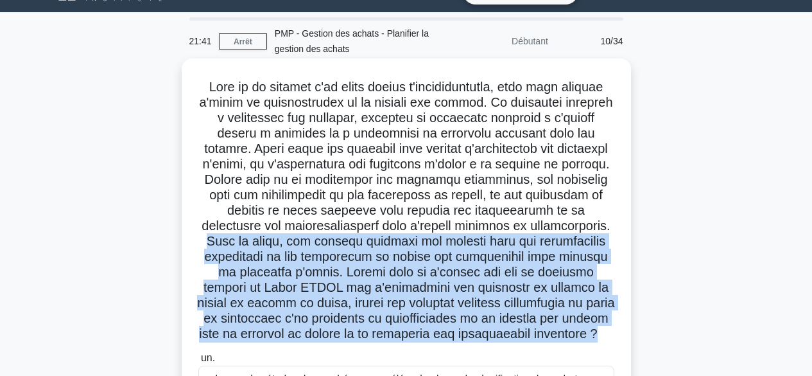
drag, startPoint x: 563, startPoint y: 225, endPoint x: 617, endPoint y: 328, distance: 116.0
click at [617, 328] on div ".spinner_0XTQ{transform-origin:center;animation:spinner_y6GP .75s linear infini…" at bounding box center [406, 355] width 439 height 582
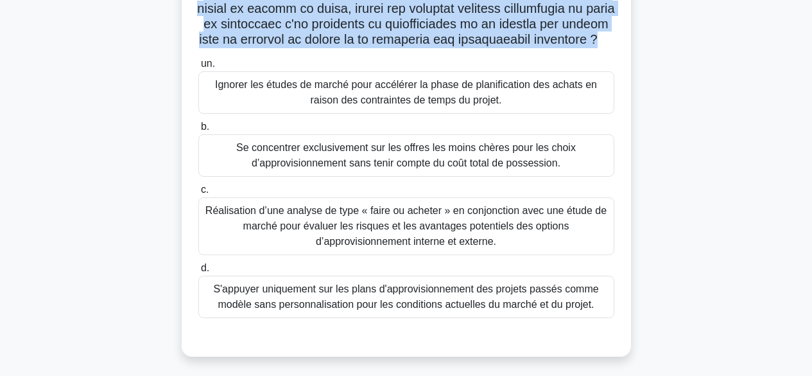
scroll to position [344, 0]
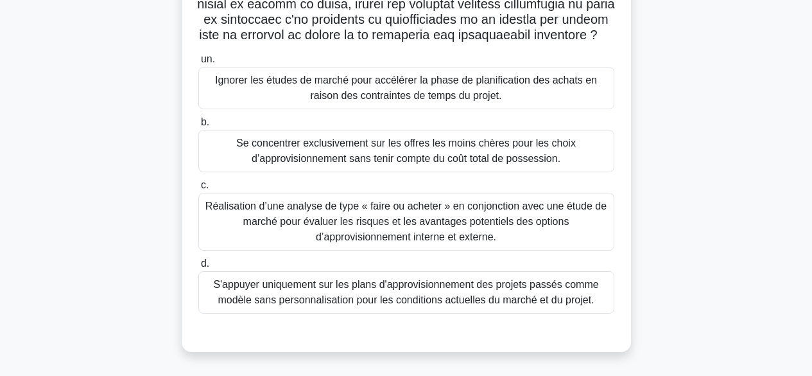
click at [452, 232] on font "Réalisation d’une analyse de type « faire ou acheter » en conjonction avec une …" at bounding box center [405, 221] width 401 height 42
click at [198, 189] on input "c. Réalisation d’une analyse de type « faire ou acheter » en conjonction avec u…" at bounding box center [198, 185] width 0 height 8
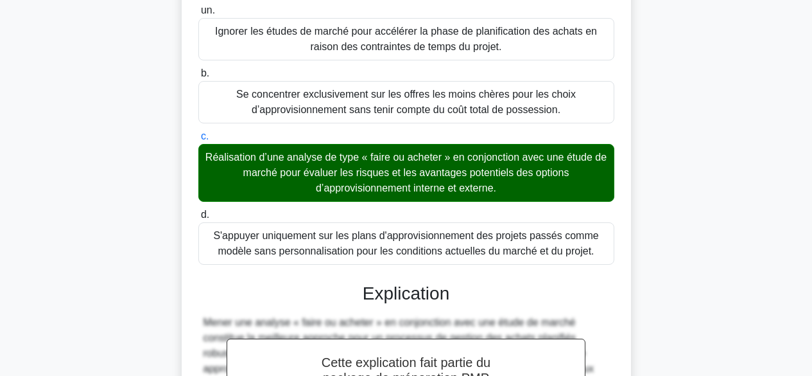
scroll to position [665, 0]
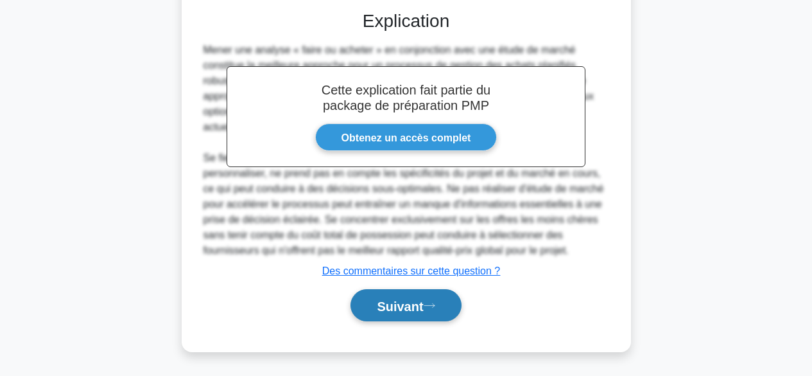
click at [414, 304] on font "Suivant" at bounding box center [400, 306] width 46 height 14
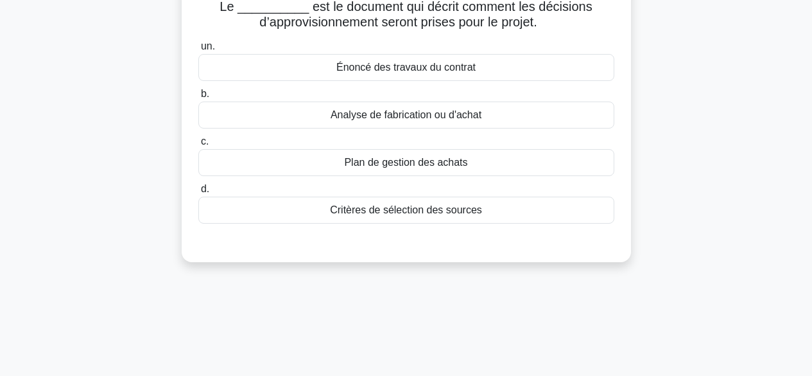
scroll to position [0, 0]
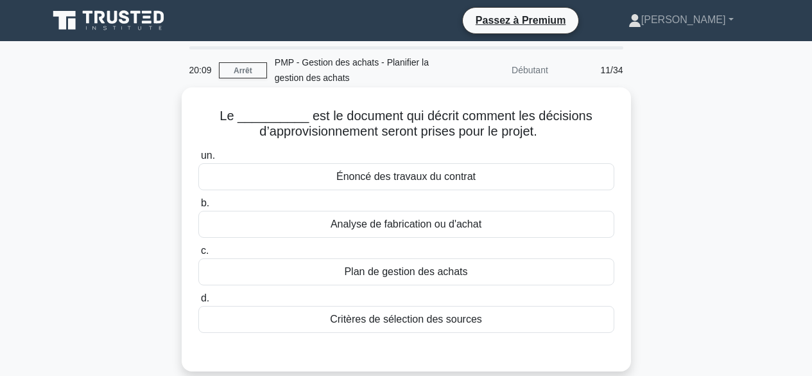
click at [489, 221] on div "Analyse de fabrication ou d'achat" at bounding box center [406, 224] width 416 height 27
click at [198, 207] on input "b. Analyse de fabrication ou d'achat" at bounding box center [198, 203] width 0 height 8
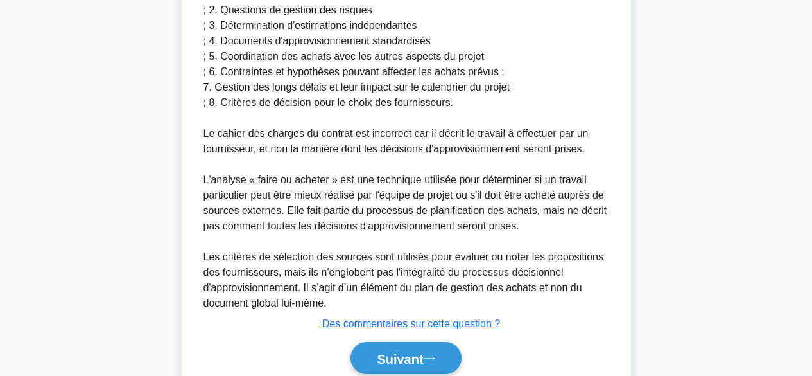
scroll to position [528, 0]
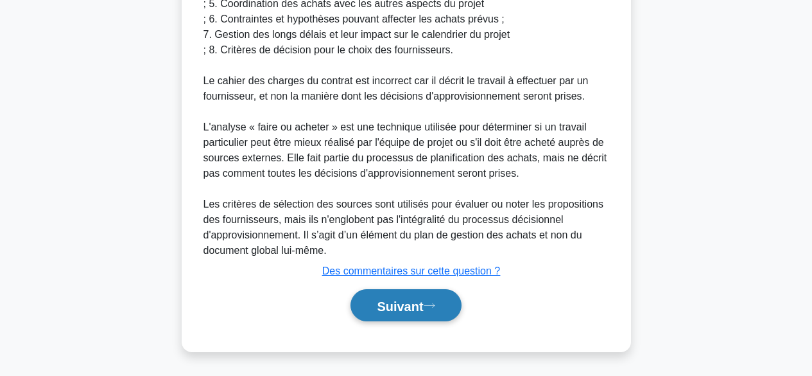
click at [390, 298] on font "Suivant" at bounding box center [400, 305] width 46 height 14
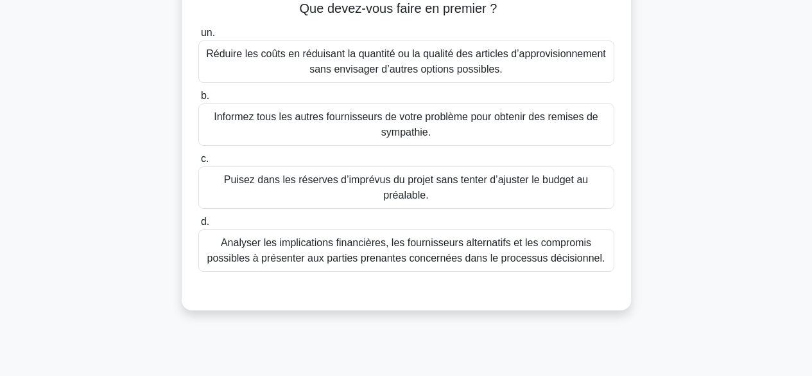
scroll to position [158, 0]
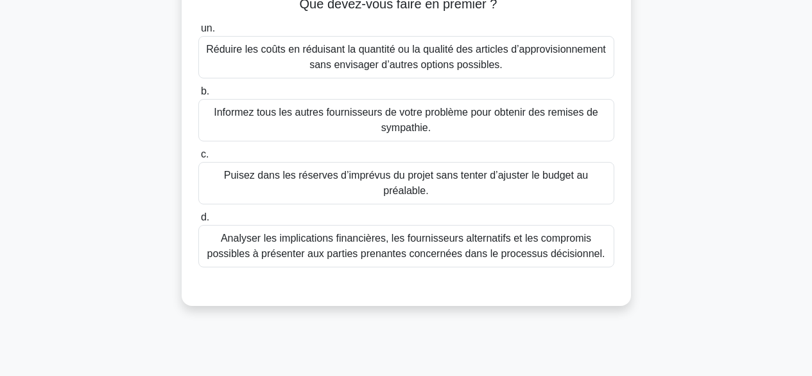
click at [527, 251] on font "Analyser les implications financières, les fournisseurs alternatifs et les comp…" at bounding box center [406, 245] width 398 height 26
click at [198, 222] on input "d. Analyser les implications financières, les fournisseurs alternatifs et les c…" at bounding box center [198, 217] width 0 height 8
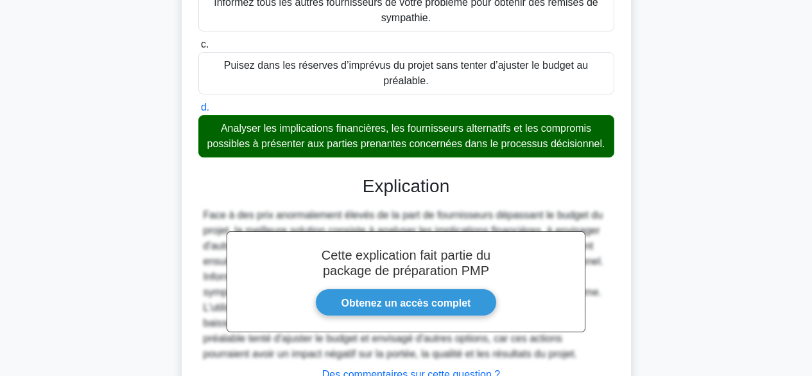
scroll to position [372, 0]
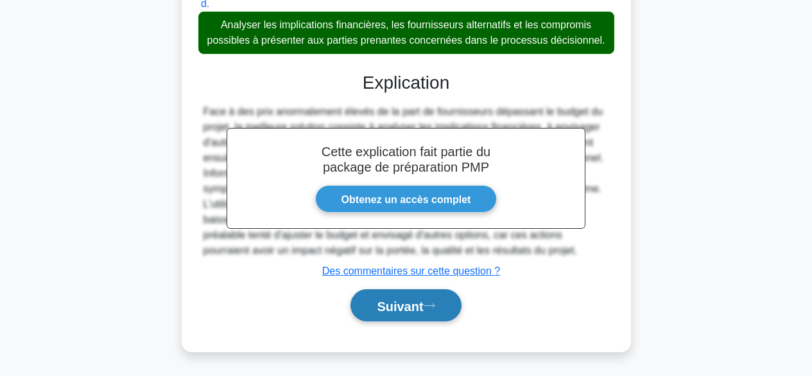
click at [420, 306] on font "Suivant" at bounding box center [400, 306] width 46 height 14
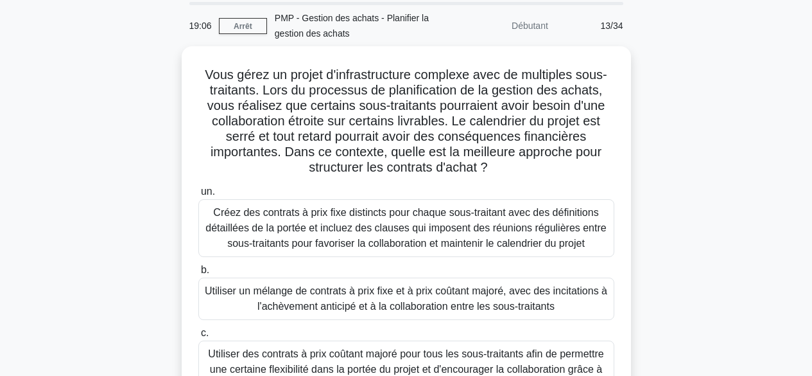
scroll to position [0, 0]
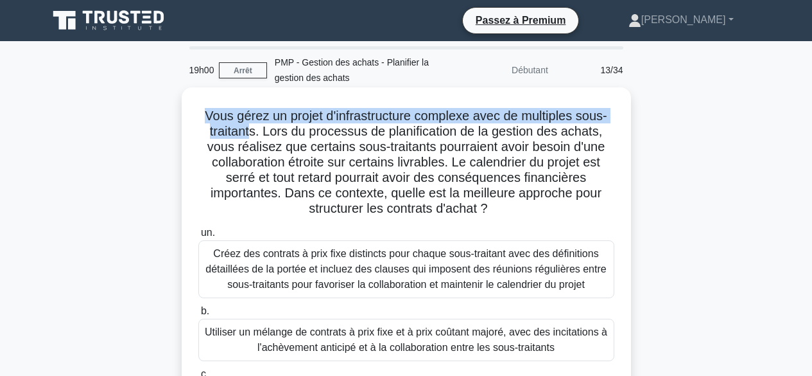
drag, startPoint x: 203, startPoint y: 112, endPoint x: 252, endPoint y: 130, distance: 52.0
click at [252, 130] on font "Vous gérez un projet d'infrastructure complexe avec de multiples sous-traitants…" at bounding box center [406, 162] width 402 height 107
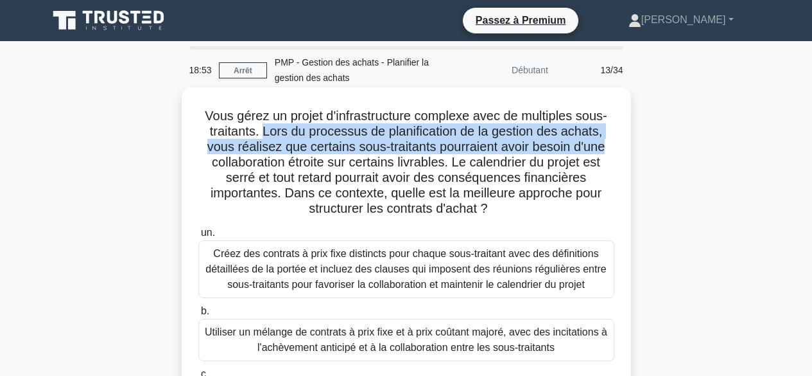
drag, startPoint x: 263, startPoint y: 131, endPoint x: 623, endPoint y: 148, distance: 360.0
click at [623, 148] on div "Vous gérez un projet d'infrastructure complexe avec de multiples sous-traitants…" at bounding box center [406, 321] width 439 height 458
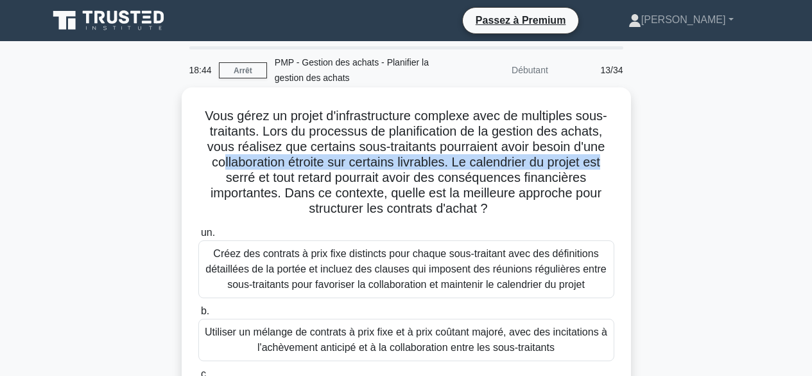
drag, startPoint x: 221, startPoint y: 166, endPoint x: 615, endPoint y: 168, distance: 393.6
click at [615, 168] on h5 "Vous gérez un projet d'infrastructure complexe avec de multiples sous-traitants…" at bounding box center [406, 162] width 419 height 109
drag, startPoint x: 223, startPoint y: 179, endPoint x: 518, endPoint y: 205, distance: 295.9
click at [518, 205] on h5 "Vous gérez un projet d'infrastructure complexe avec de multiples sous-traitants…" at bounding box center [406, 162] width 419 height 109
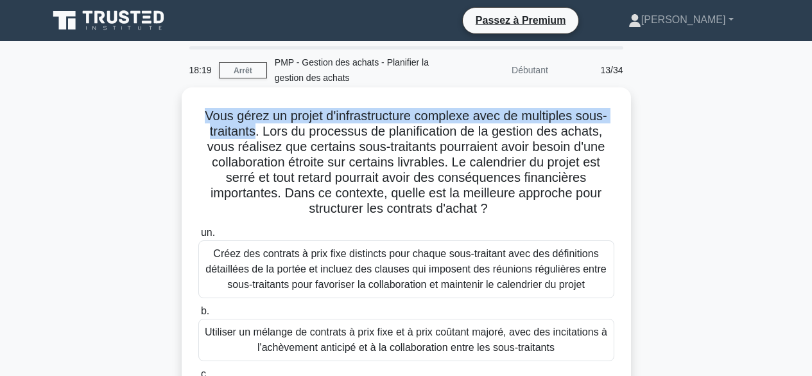
drag, startPoint x: 199, startPoint y: 114, endPoint x: 253, endPoint y: 137, distance: 58.4
click at [253, 137] on font "Vous gérez un projet d'infrastructure complexe avec de multiples sous-traitants…" at bounding box center [406, 162] width 402 height 107
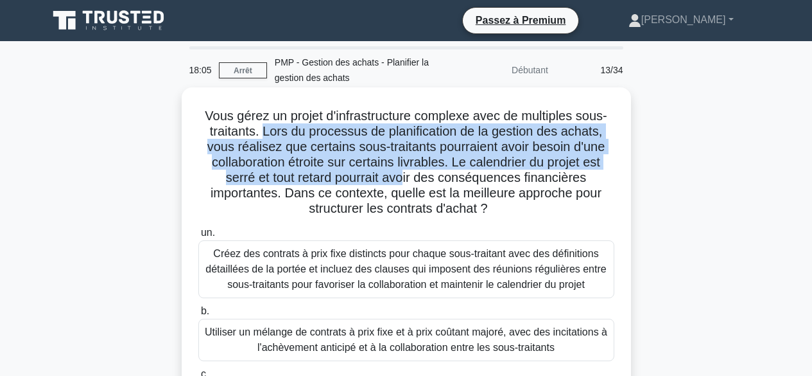
drag, startPoint x: 262, startPoint y: 131, endPoint x: 406, endPoint y: 178, distance: 151.3
click at [406, 178] on font "Vous gérez un projet d'infrastructure complexe avec de multiples sous-traitants…" at bounding box center [406, 162] width 402 height 107
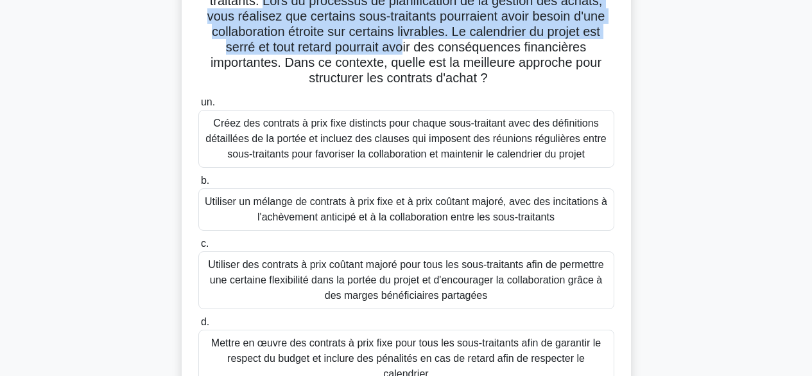
scroll to position [162, 0]
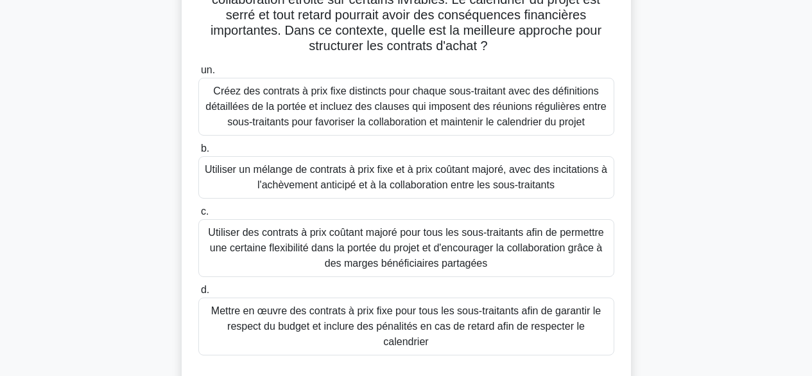
click at [448, 318] on font "Mettre en œuvre des contrats à prix fixe pour tous les sous-traitants afin de g…" at bounding box center [406, 326] width 405 height 46
click at [198, 294] on input "d. Mettre en œuvre des contrats à prix fixe pour tous les sous-traitants afin d…" at bounding box center [198, 290] width 0 height 8
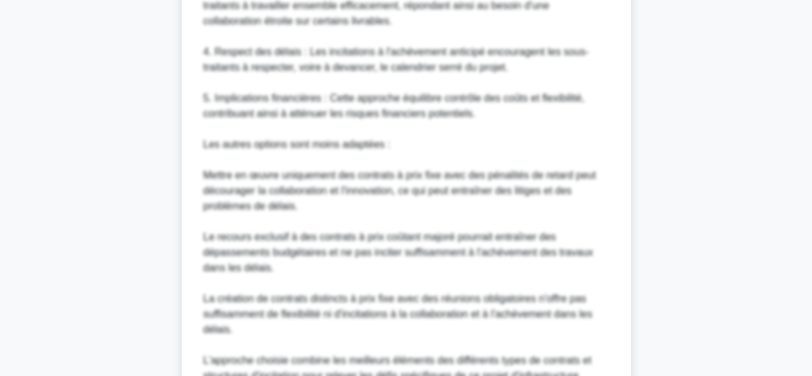
scroll to position [928, 0]
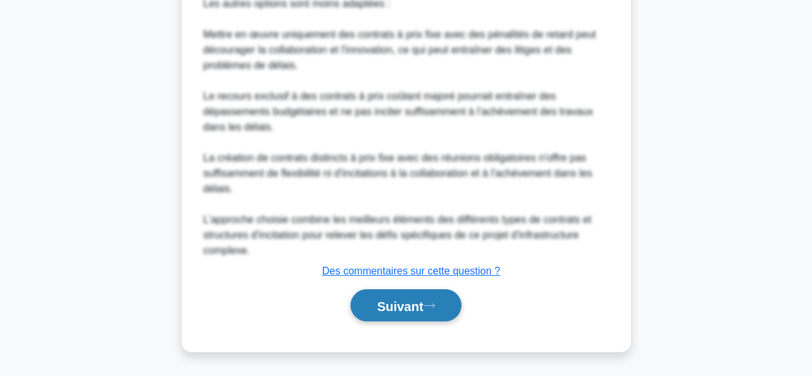
click at [411, 304] on font "Suivant" at bounding box center [400, 306] width 46 height 14
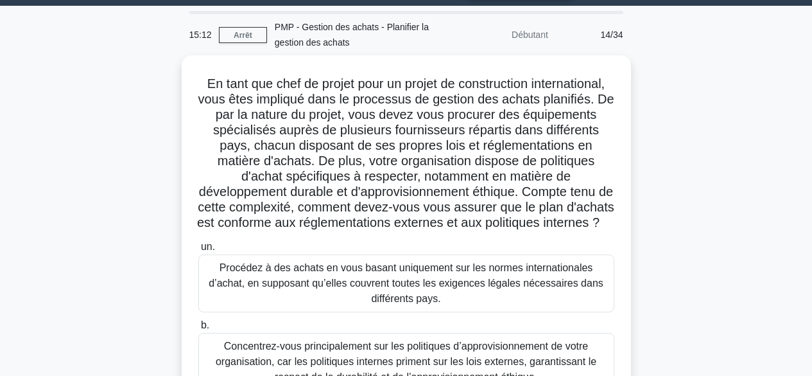
scroll to position [26, 0]
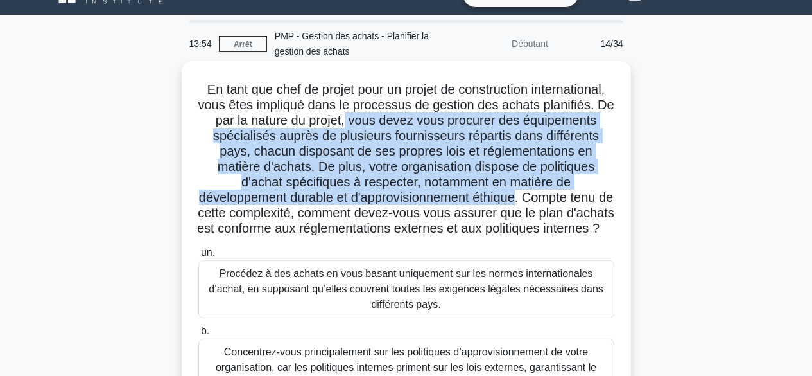
drag, startPoint x: 347, startPoint y: 123, endPoint x: 527, endPoint y: 198, distance: 194.3
click at [527, 198] on font "En tant que chef de projet pour un projet de construction international, vous ê…" at bounding box center [405, 158] width 417 height 153
drag, startPoint x: 537, startPoint y: 196, endPoint x: 466, endPoint y: 251, distance: 90.2
click at [466, 237] on h5 "En tant que chef de projet pour un projet de construction international, vous ê…" at bounding box center [406, 159] width 419 height 155
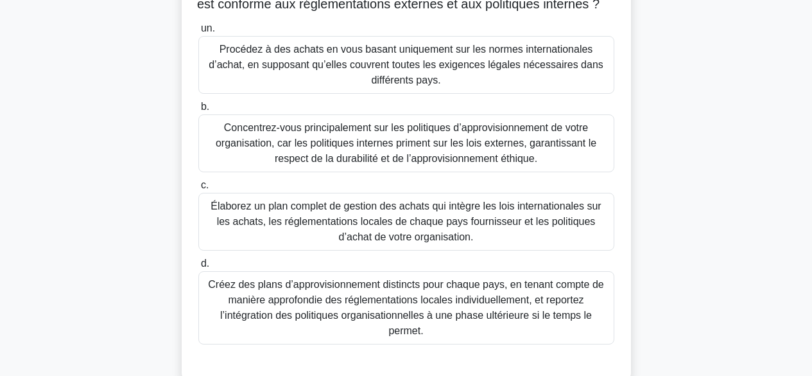
scroll to position [263, 0]
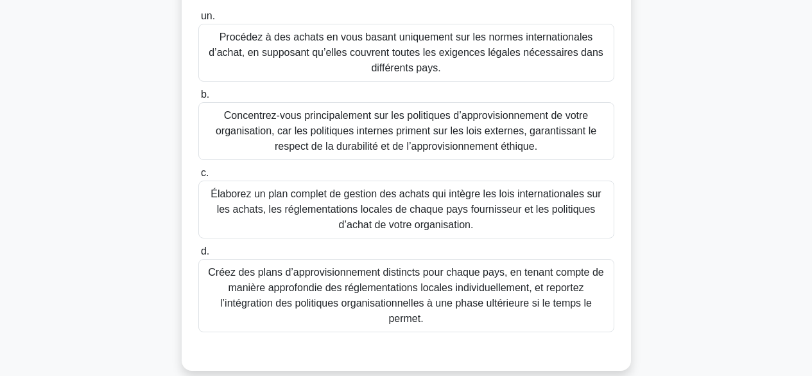
click at [485, 230] on font "Élaborez un plan complet de gestion des achats qui intègre les lois internation…" at bounding box center [406, 209] width 390 height 42
click at [198, 177] on input "c. Élaborez un plan complet de gestion des achats qui intègre les lois internat…" at bounding box center [198, 173] width 0 height 8
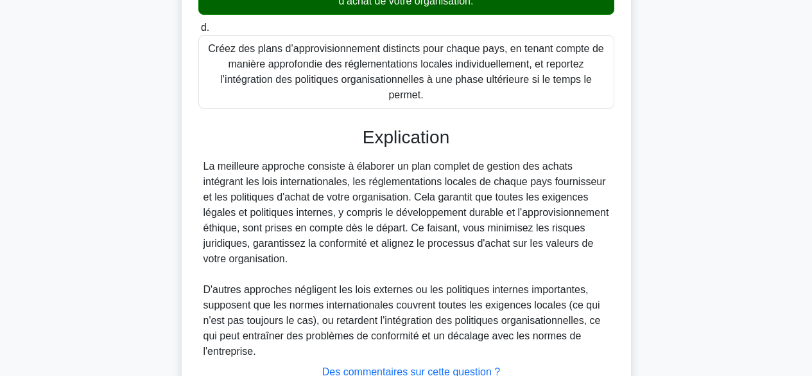
scroll to position [604, 0]
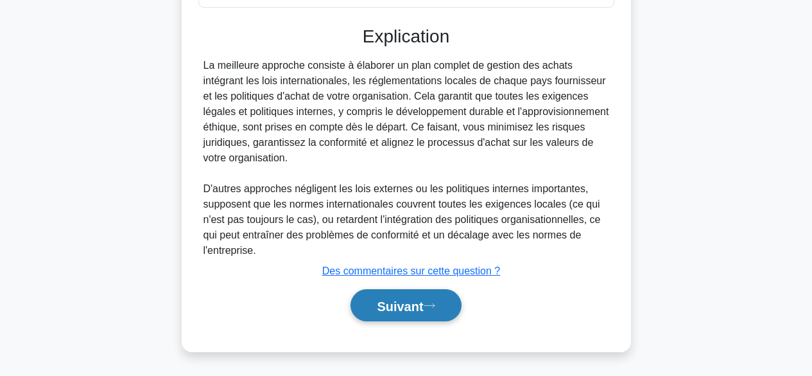
click at [402, 306] on font "Suivant" at bounding box center [400, 306] width 46 height 14
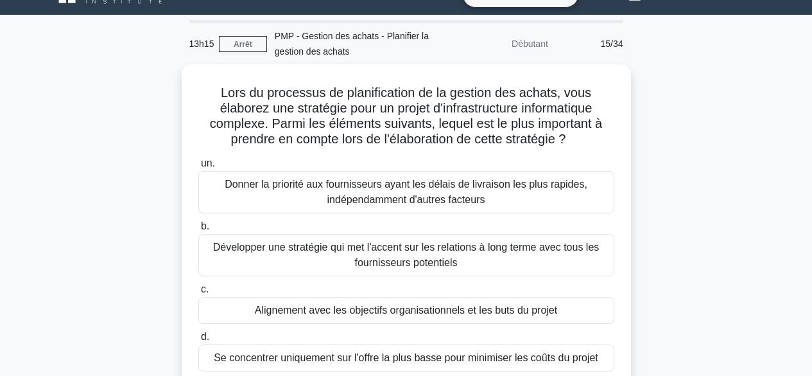
scroll to position [25, 0]
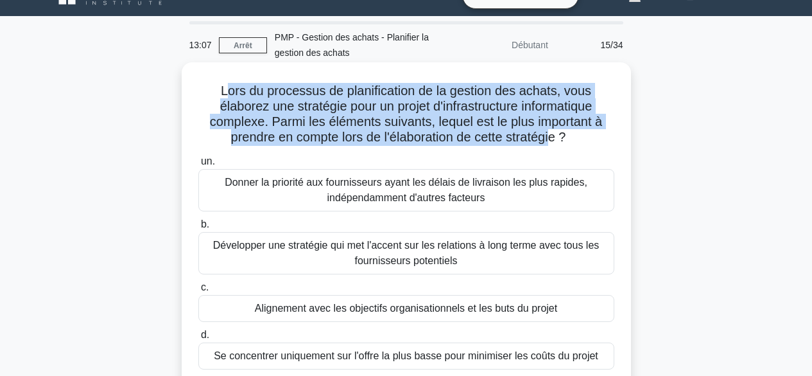
drag, startPoint x: 223, startPoint y: 94, endPoint x: 554, endPoint y: 132, distance: 332.9
click at [554, 132] on font "Lors du processus de planification de la gestion des achats, vous élaborez une …" at bounding box center [406, 113] width 392 height 60
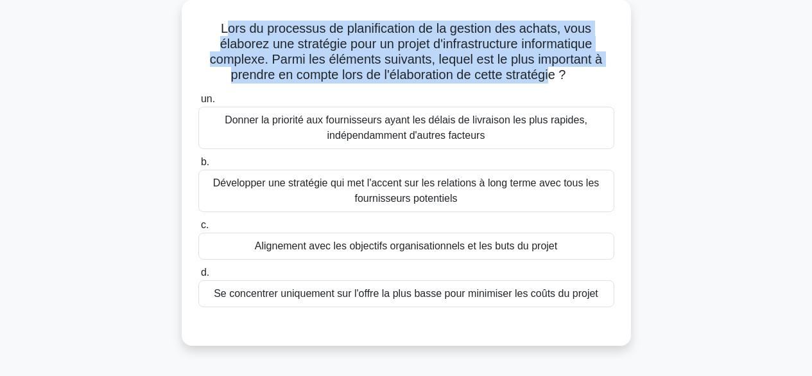
scroll to position [92, 0]
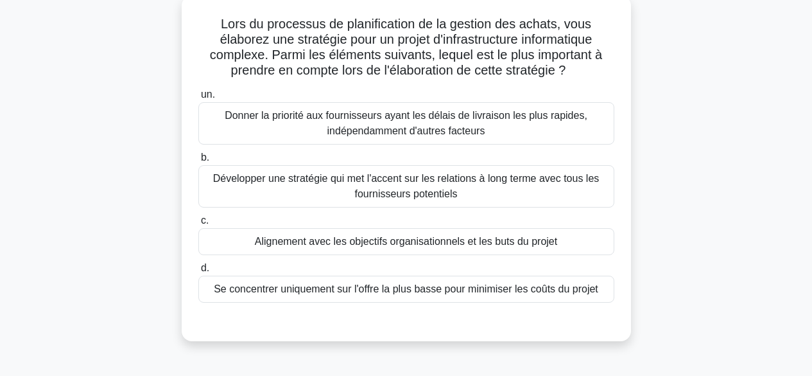
click at [462, 242] on font "Alignement avec les objectifs organisationnels et les buts du projet" at bounding box center [406, 241] width 302 height 11
click at [198, 225] on input "c. Alignement avec les objectifs organisationnels et les buts du projet" at bounding box center [198, 220] width 0 height 8
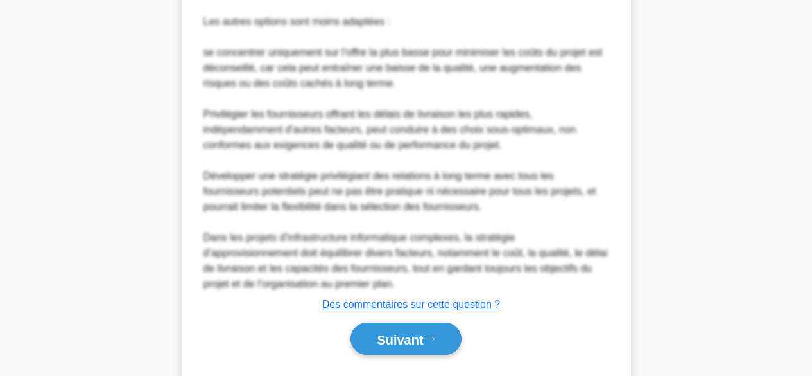
scroll to position [650, 0]
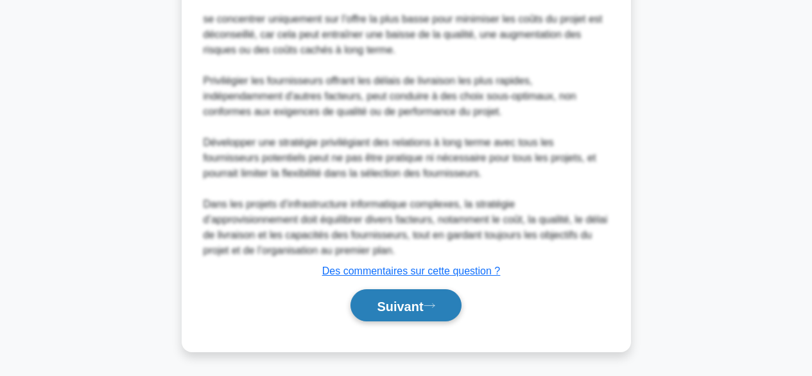
click at [423, 306] on font "Suivant" at bounding box center [400, 306] width 46 height 14
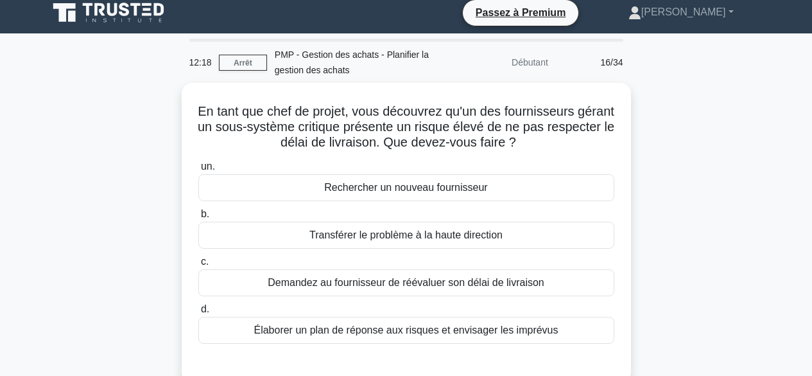
scroll to position [5, 0]
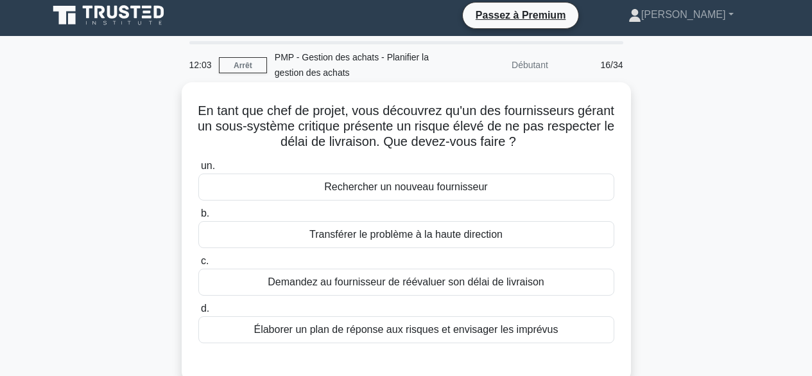
drag, startPoint x: 214, startPoint y: 112, endPoint x: 591, endPoint y: 138, distance: 377.8
click at [591, 138] on h5 "En tant que chef de projet, vous découvrez qu'un des fournisseurs gérant un sou…" at bounding box center [406, 127] width 419 height 48
click at [518, 334] on font "Élaborer un plan de réponse aux risques et envisager les imprévus" at bounding box center [406, 329] width 304 height 11
click at [198, 313] on input "d. Élaborer un plan de réponse aux risques et envisager les imprévus" at bounding box center [198, 308] width 0 height 8
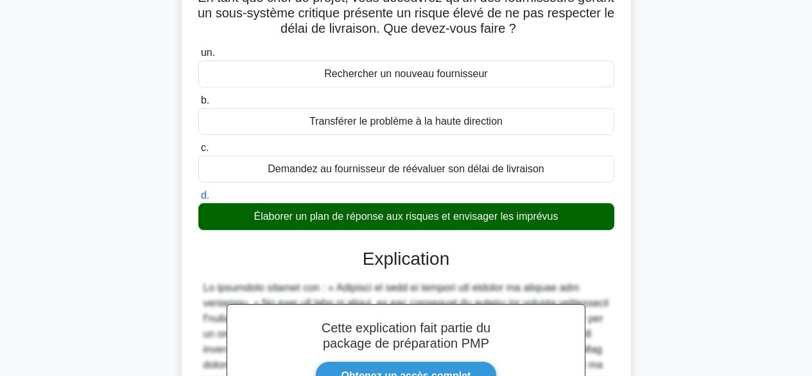
scroll to position [342, 0]
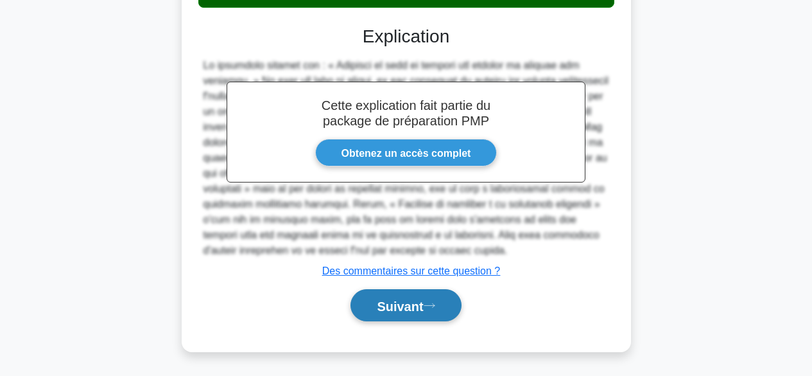
click at [411, 302] on font "Suivant" at bounding box center [400, 306] width 46 height 14
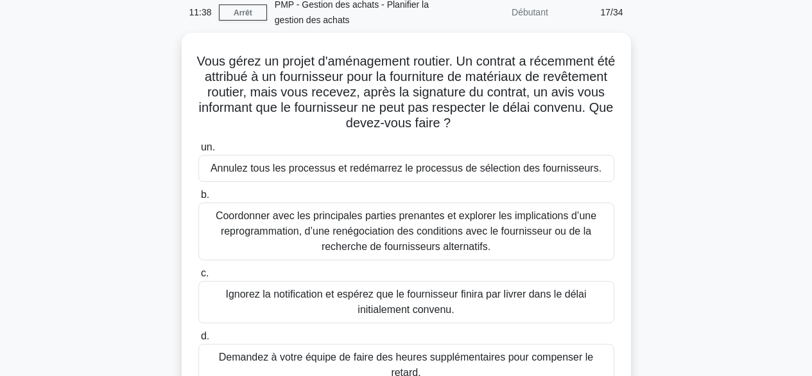
scroll to position [54, 0]
drag, startPoint x: 200, startPoint y: 61, endPoint x: 502, endPoint y: 125, distance: 308.5
click at [502, 125] on h5 "Vous gérez un projet d'aménagement routier. Un contrat a récemment été attribué…" at bounding box center [406, 93] width 419 height 78
click at [475, 243] on font "Coordonner avec les principales parties prenantes et explorer les implications …" at bounding box center [406, 232] width 381 height 42
click at [198, 200] on input "b. Coordonner avec les principales parties prenantes et explorer les implicatio…" at bounding box center [198, 195] width 0 height 8
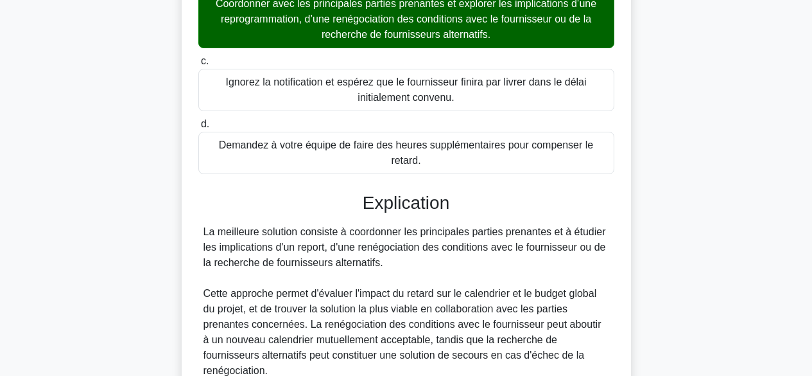
scroll to position [480, 0]
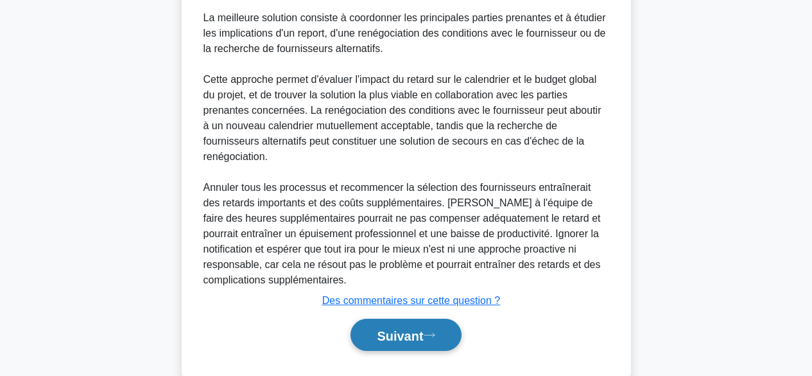
click at [416, 328] on font "Suivant" at bounding box center [400, 335] width 46 height 14
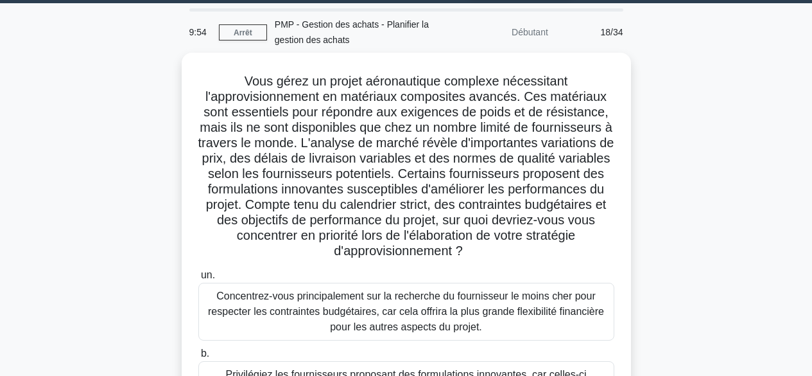
scroll to position [21, 0]
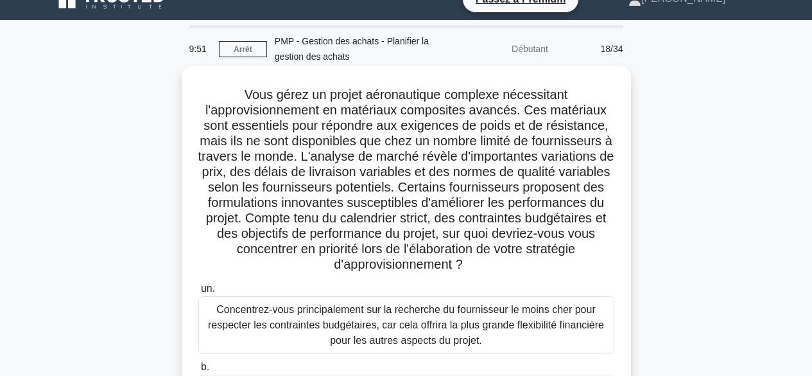
drag, startPoint x: 240, startPoint y: 92, endPoint x: 518, endPoint y: 263, distance: 325.8
click at [518, 263] on h5 "Vous gérez un projet aéronautique complexe nécessitant l'approvisionnement en m…" at bounding box center [406, 180] width 419 height 186
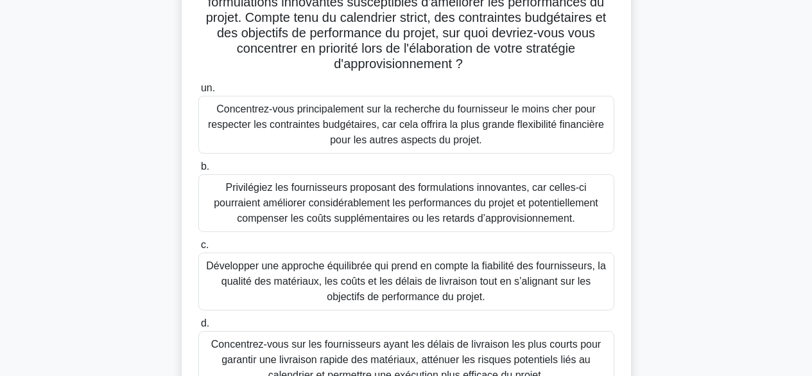
scroll to position [230, 0]
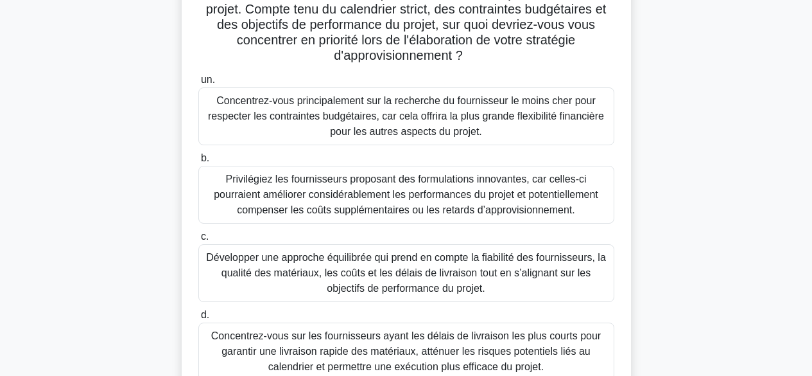
click at [505, 275] on font "Développer une approche équilibrée qui prend en compte la fiabilité des fournis…" at bounding box center [406, 273] width 400 height 42
click at [198, 241] on input "c. Développer une approche équilibrée qui prend en compte la fiabilité des four…" at bounding box center [198, 236] width 0 height 8
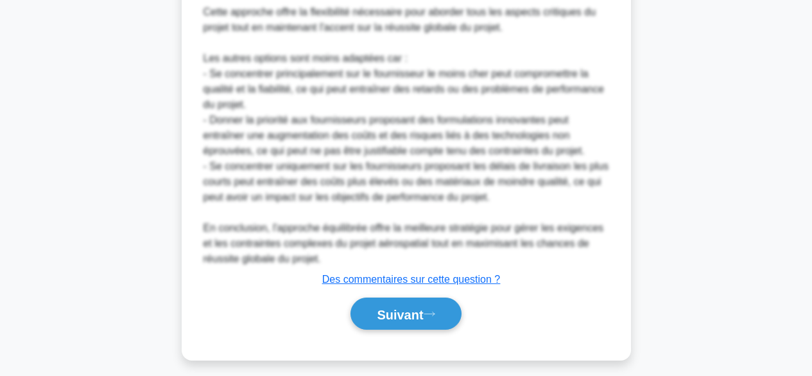
scroll to position [1066, 0]
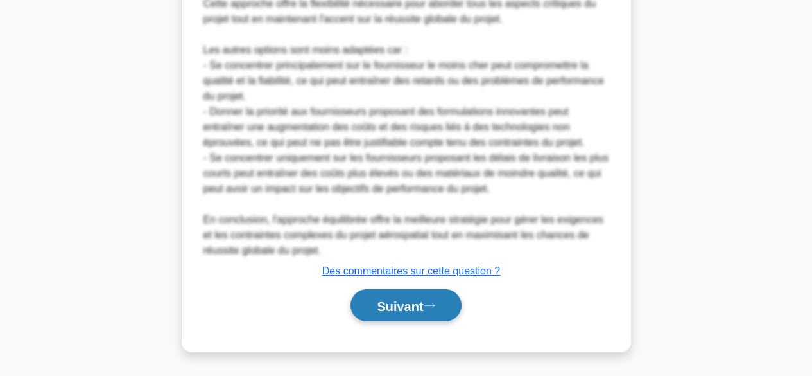
click at [415, 304] on font "Suivant" at bounding box center [400, 306] width 46 height 14
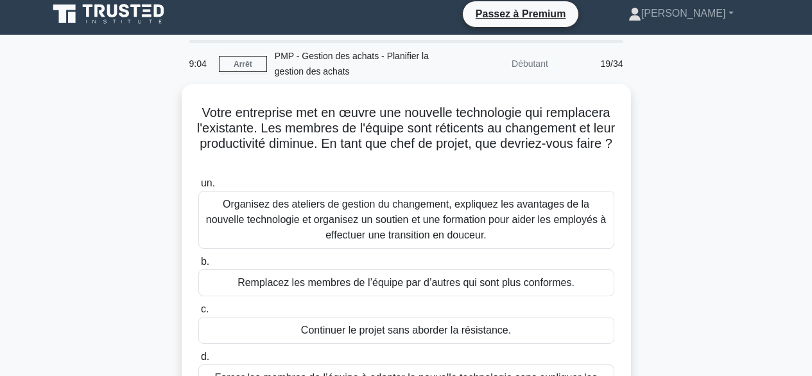
scroll to position [0, 0]
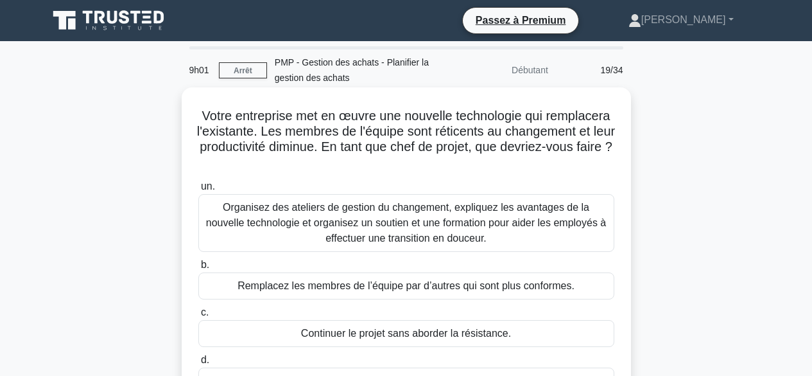
drag, startPoint x: 229, startPoint y: 114, endPoint x: 511, endPoint y: 163, distance: 286.7
click at [511, 163] on h5 "Votre entreprise met en œuvre une nouvelle technologie qui remplacera l'existan…" at bounding box center [406, 139] width 419 height 63
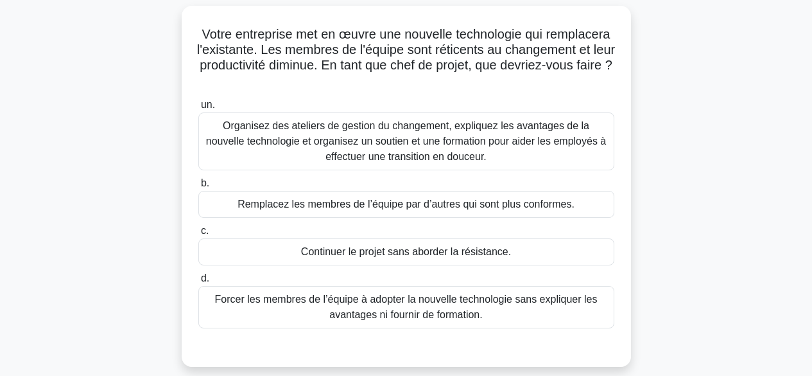
scroll to position [102, 0]
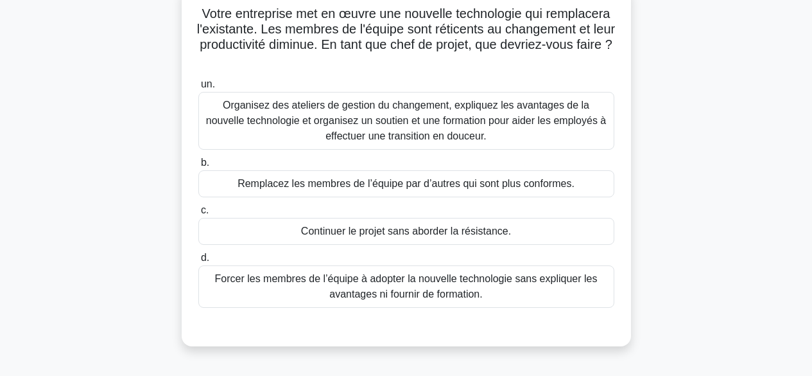
click at [529, 123] on font "Organisez des ateliers de gestion du changement, expliquez les avantages de la …" at bounding box center [406, 121] width 401 height 42
click at [198, 89] on input "un. Organisez des ateliers de gestion du changement, expliquez les avantages de…" at bounding box center [198, 84] width 0 height 8
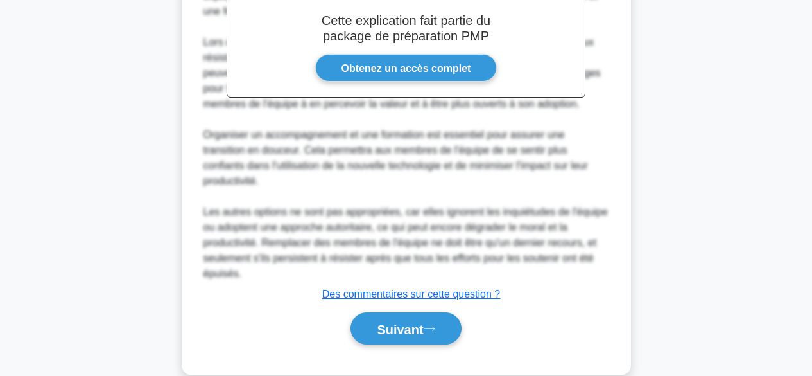
scroll to position [496, 0]
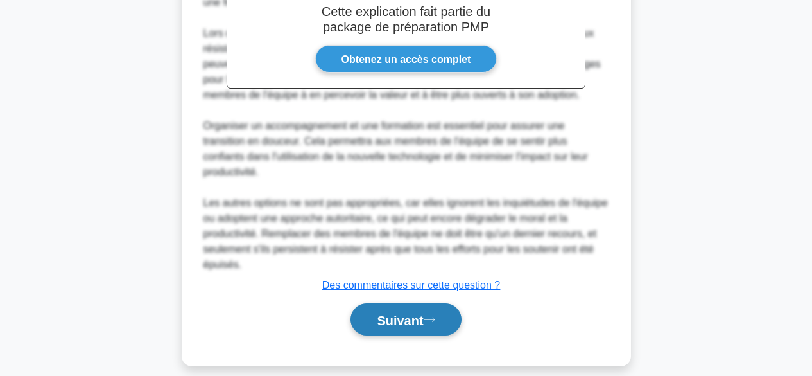
click at [406, 313] on font "Suivant" at bounding box center [400, 320] width 46 height 14
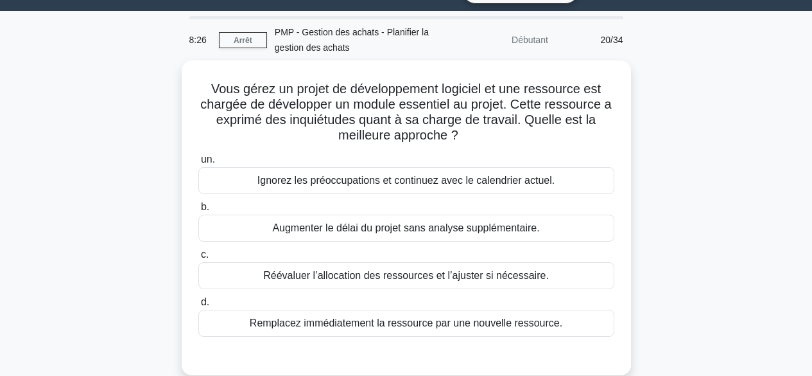
scroll to position [20, 0]
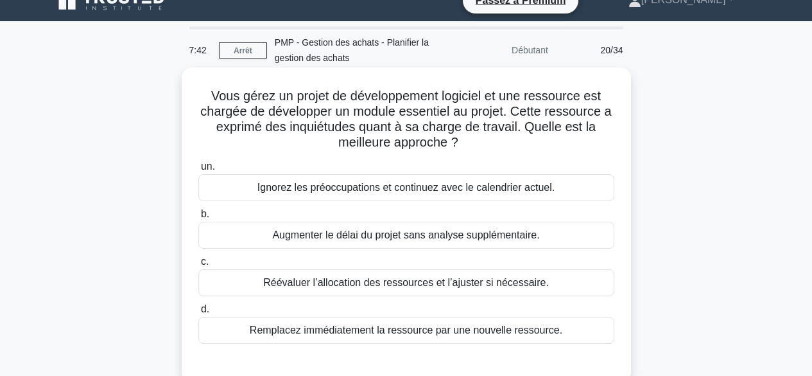
drag, startPoint x: 211, startPoint y: 95, endPoint x: 485, endPoint y: 142, distance: 277.5
click at [484, 142] on h5 "Vous gérez un projet de développement logiciel et une ressource est chargée de …" at bounding box center [406, 119] width 419 height 63
click at [561, 284] on div "Réévaluer l’allocation des ressources et l’ajuster si nécessaire." at bounding box center [406, 282] width 416 height 27
click at [198, 266] on input "c. Réévaluer l’allocation des ressources et l’ajuster si nécessaire." at bounding box center [198, 261] width 0 height 8
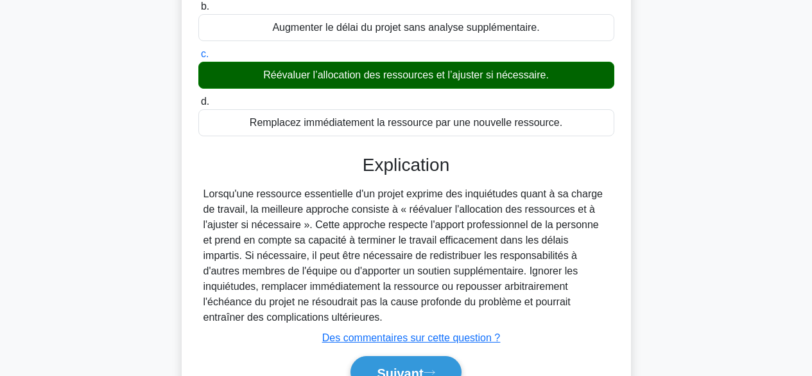
scroll to position [318, 0]
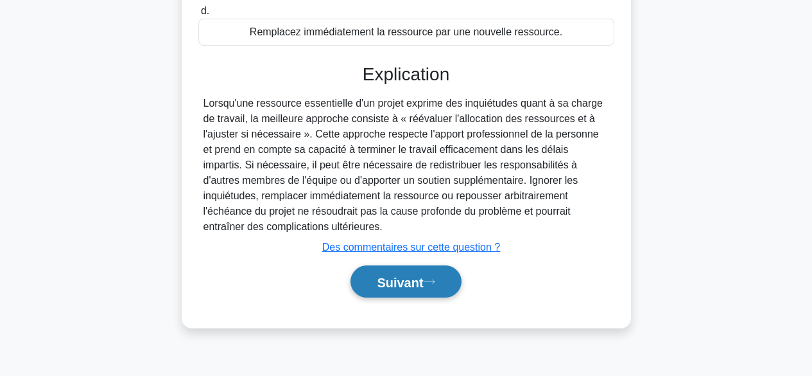
click at [395, 286] on font "Suivant" at bounding box center [400, 282] width 46 height 14
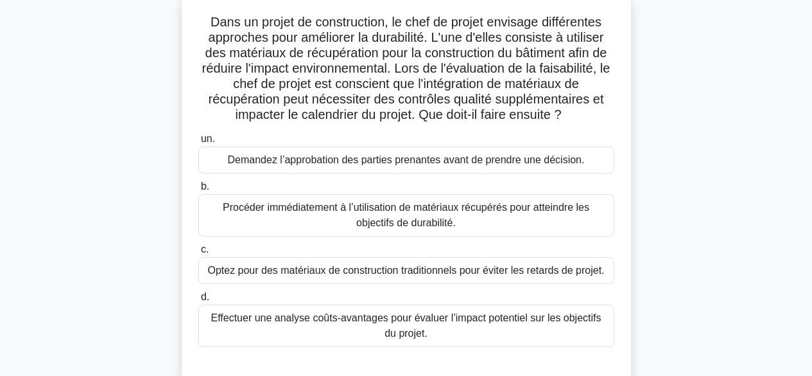
scroll to position [18, 0]
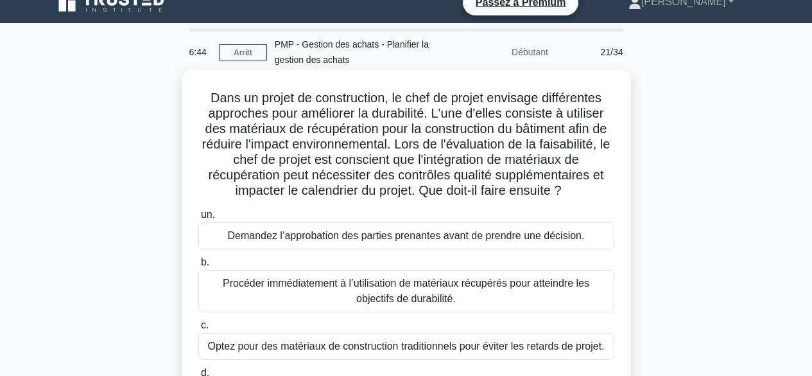
drag, startPoint x: 205, startPoint y: 97, endPoint x: 568, endPoint y: 189, distance: 374.4
click at [568, 189] on font "Dans un projet de construction, le chef de projet envisage différentes approche…" at bounding box center [406, 144] width 408 height 107
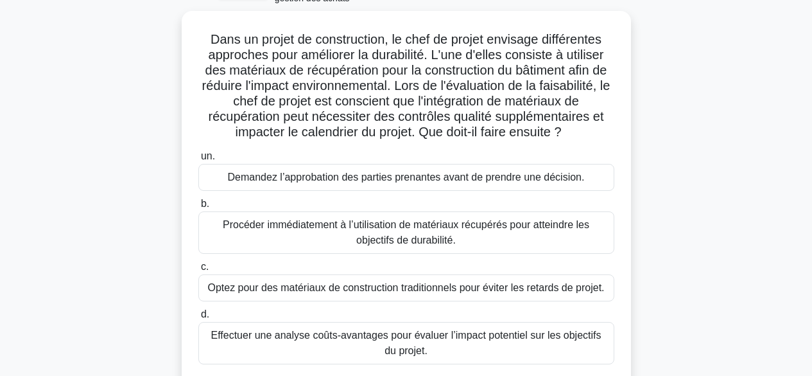
scroll to position [76, 0]
click at [562, 344] on font "Effectuer une analyse coûts-avantages pour évaluer l’impact potentiel sur les o…" at bounding box center [406, 343] width 405 height 31
click at [198, 319] on input "d. Effectuer une analyse coûts-avantages pour évaluer l’impact potentiel sur le…" at bounding box center [198, 315] width 0 height 8
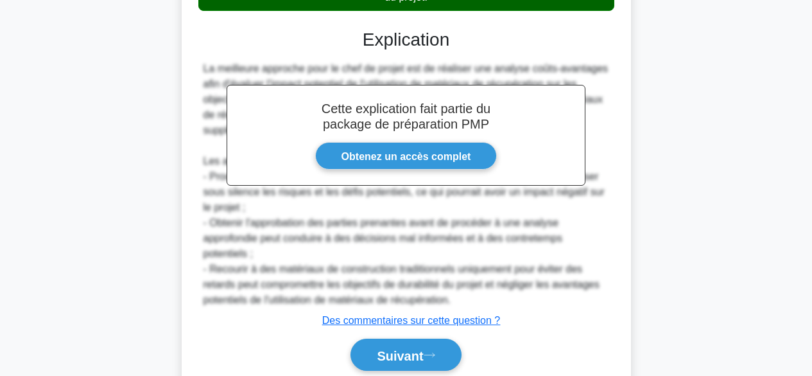
scroll to position [480, 0]
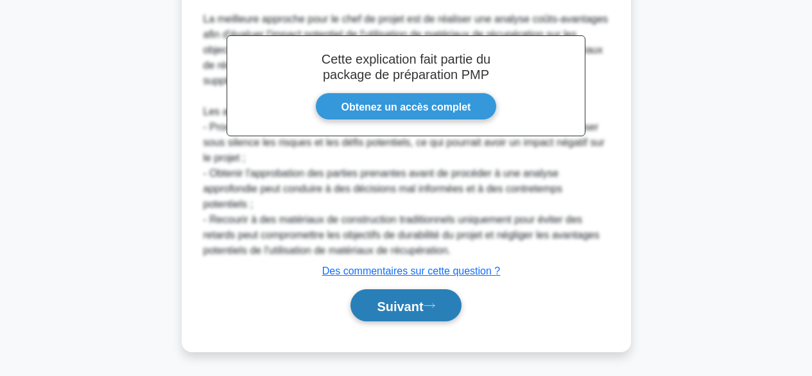
click at [421, 309] on font "Suivant" at bounding box center [400, 306] width 46 height 14
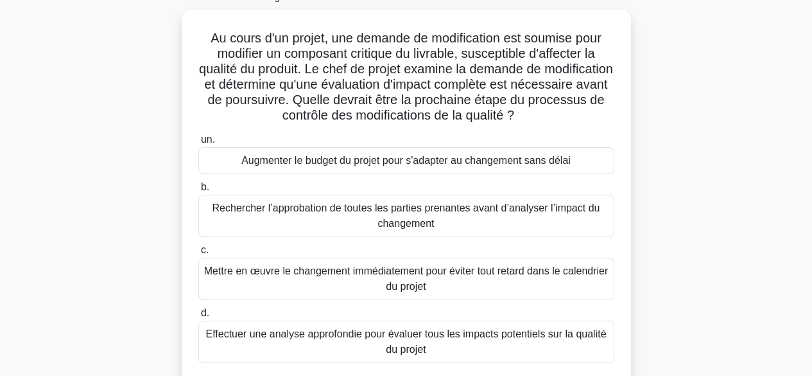
scroll to position [60, 0]
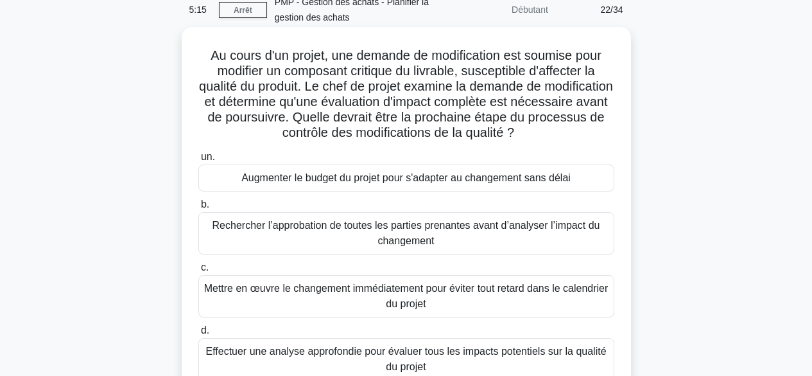
drag, startPoint x: 205, startPoint y: 55, endPoint x: 568, endPoint y: 133, distance: 370.5
click at [568, 133] on font "Au cours d'un projet, une demande de modification est soumise pour modifier un …" at bounding box center [406, 93] width 414 height 91
click at [490, 356] on font "Effectuer une analyse approfondie pour évaluer tous les impacts potentiels sur …" at bounding box center [405, 358] width 401 height 26
click at [198, 335] on input "d. Effectuer une analyse approfondie pour évaluer tous les impacts potentiels s…" at bounding box center [198, 330] width 0 height 8
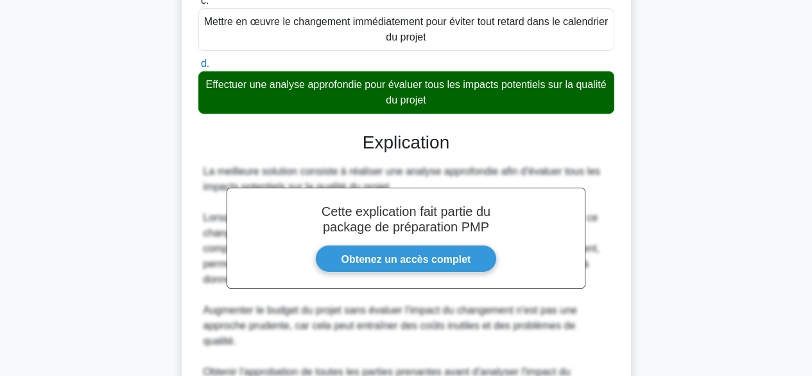
scroll to position [542, 0]
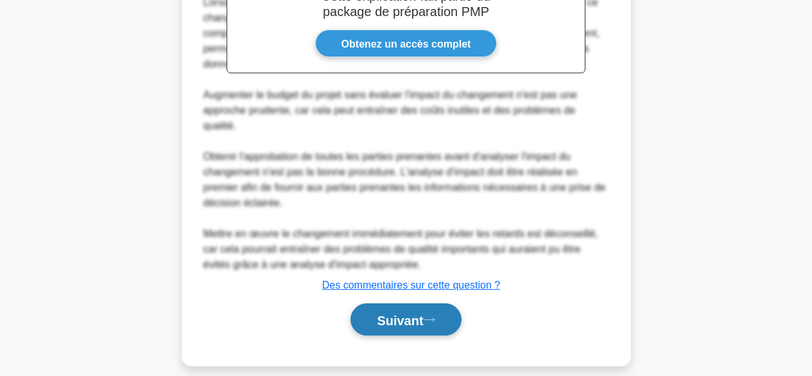
click at [405, 313] on font "Suivant" at bounding box center [400, 320] width 46 height 14
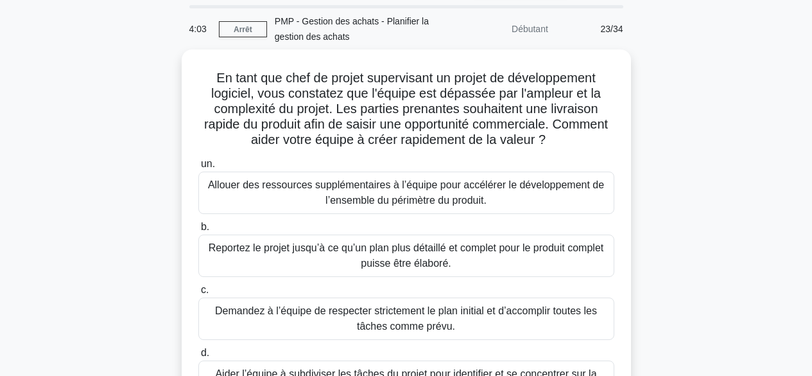
scroll to position [39, 0]
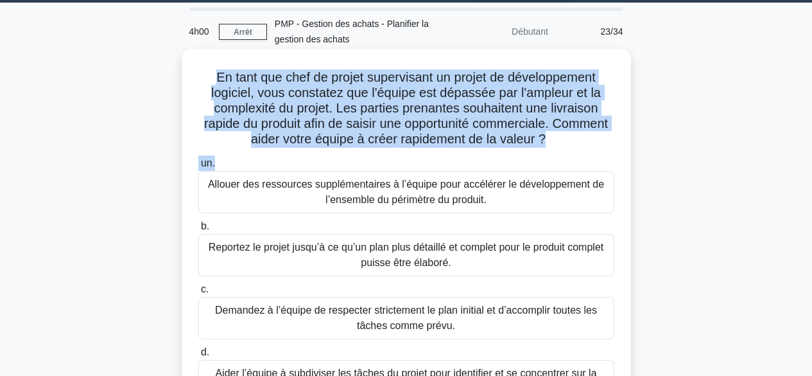
drag, startPoint x: 213, startPoint y: 74, endPoint x: 620, endPoint y: 151, distance: 414.8
click at [620, 151] on div "En tant que chef de projet supervisant un projet de développement logiciel, vou…" at bounding box center [406, 244] width 439 height 381
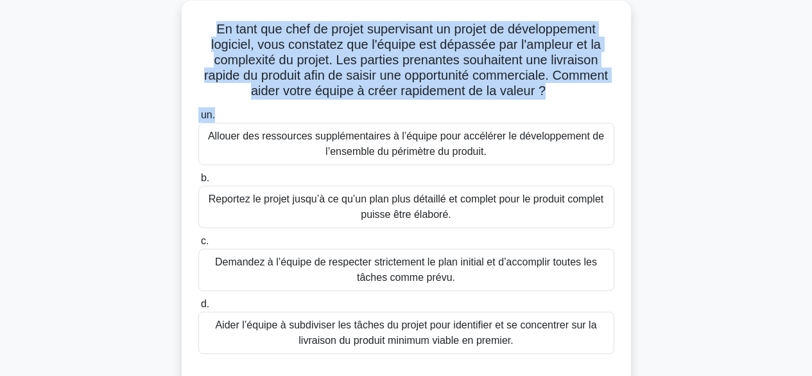
scroll to position [101, 0]
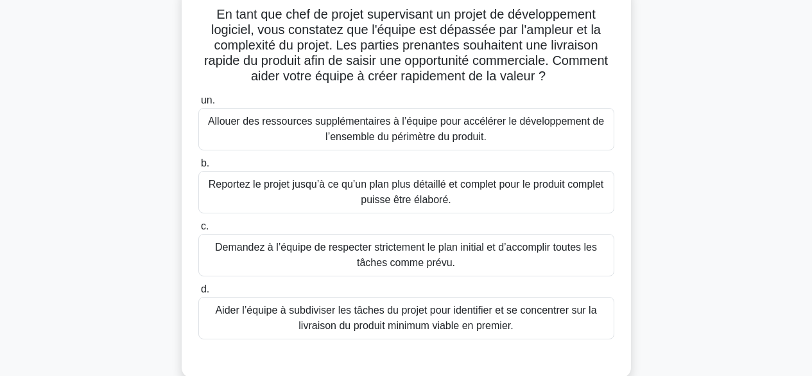
click at [519, 317] on font "Aider l’équipe à subdiviser les tâches du projet pour identifier et se concentr…" at bounding box center [405, 317] width 381 height 26
click at [198, 293] on input "d. [PERSON_NAME] l’équipe à subdiviser les tâches du projet pour identifier et …" at bounding box center [198, 289] width 0 height 8
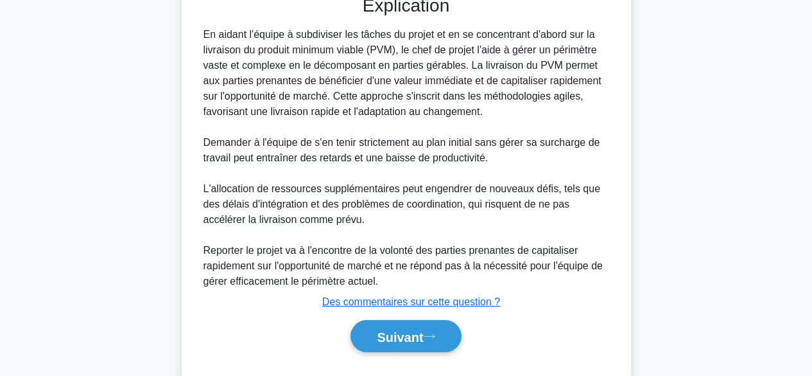
scroll to position [496, 0]
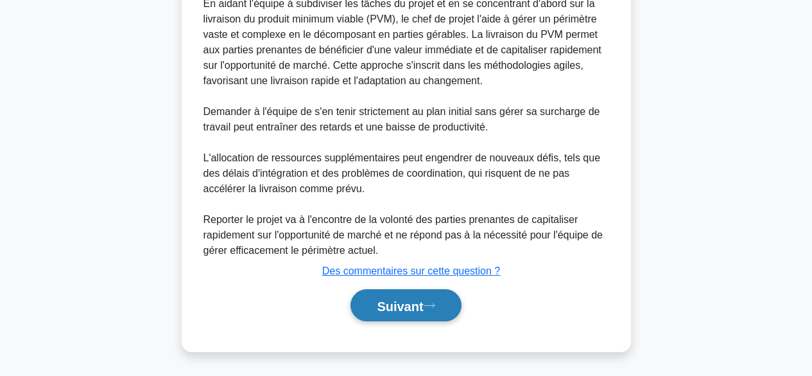
click at [410, 304] on font "Suivant" at bounding box center [400, 306] width 46 height 14
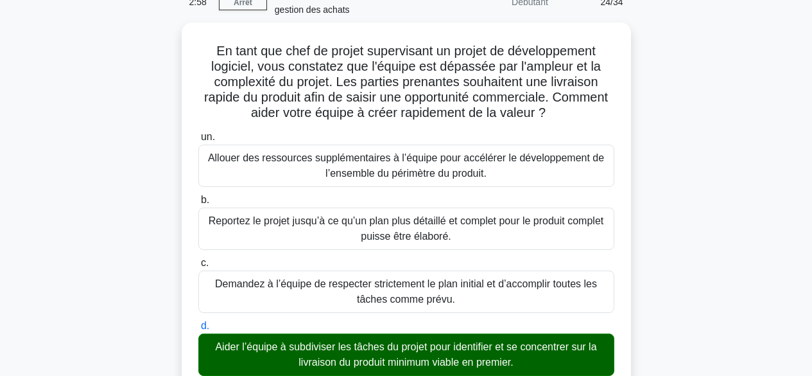
scroll to position [27, 0]
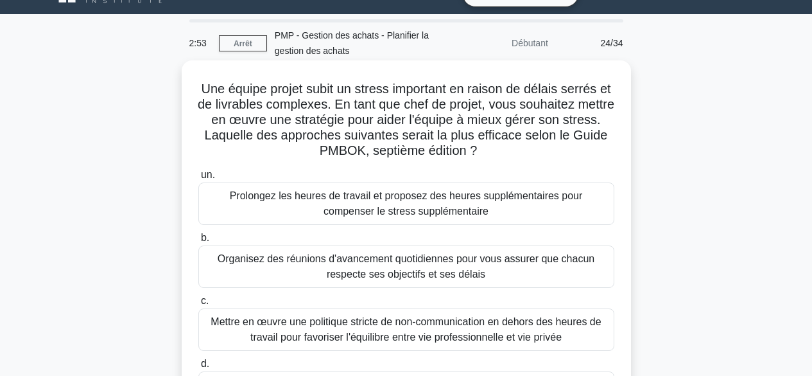
drag, startPoint x: 205, startPoint y: 90, endPoint x: 518, endPoint y: 148, distance: 318.1
click at [518, 148] on h5 "Une équipe projet subit un stress important en raison de délais serrés et de li…" at bounding box center [406, 120] width 419 height 78
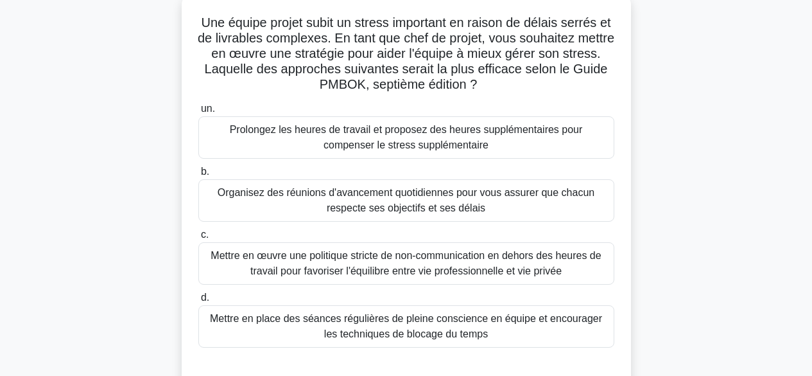
scroll to position [113, 0]
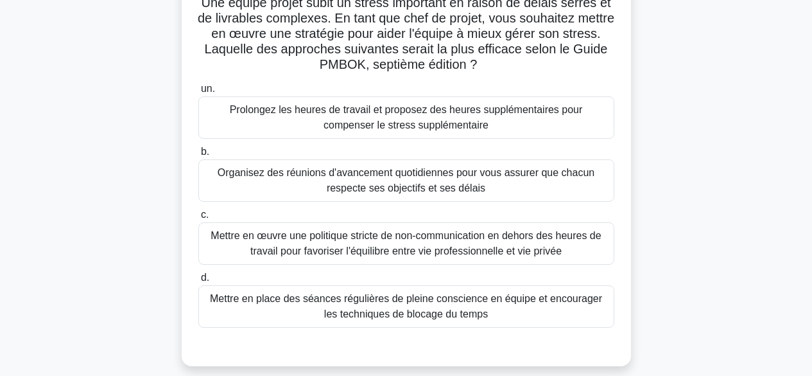
click at [487, 310] on font "Mettre en place des séances régulières de pleine conscience en équipe et encour…" at bounding box center [406, 306] width 405 height 31
click at [198, 282] on input "d. Mettre en place des séances régulières de pleine conscience en équipe et enc…" at bounding box center [198, 278] width 0 height 8
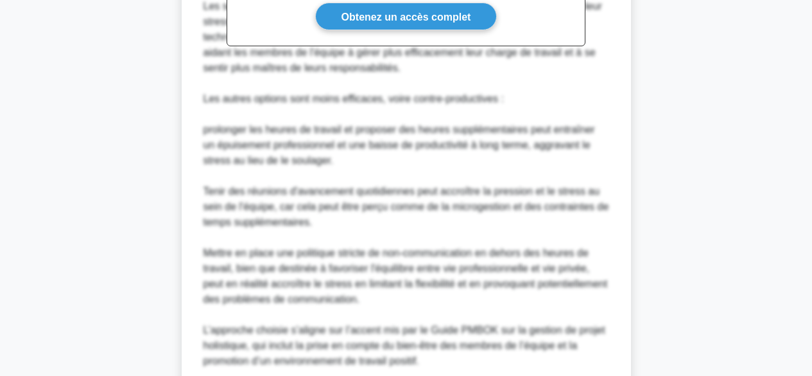
scroll to position [661, 0]
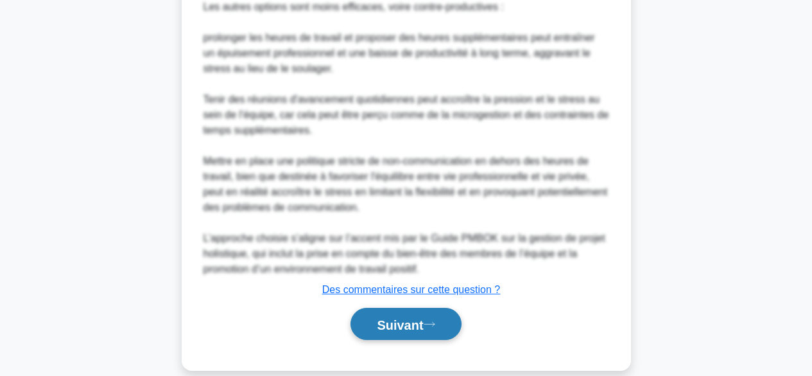
click at [403, 328] on font "Suivant" at bounding box center [400, 324] width 46 height 14
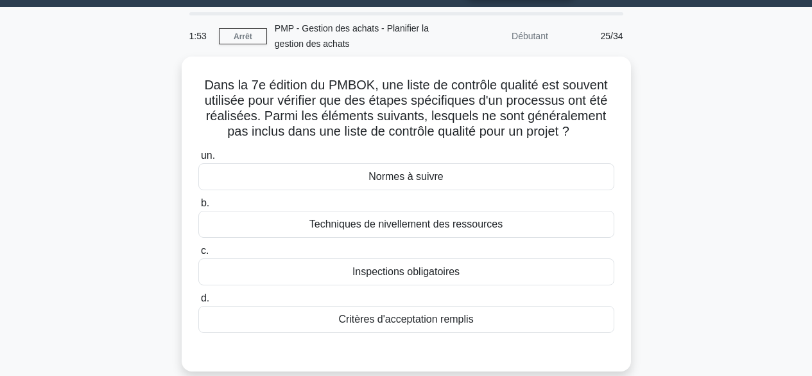
scroll to position [0, 0]
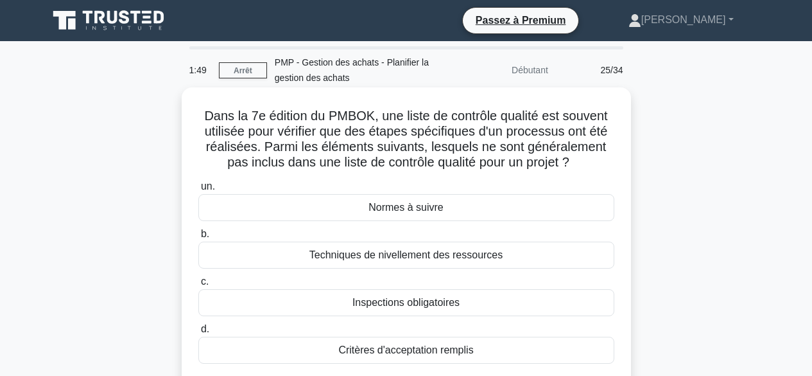
drag, startPoint x: 201, startPoint y: 114, endPoint x: 593, endPoint y: 161, distance: 394.6
click at [593, 161] on h5 "Dans la 7e édition du PMBOK, une liste de contrôle qualité est souvent utilisée…" at bounding box center [406, 139] width 419 height 63
click at [540, 257] on div "Techniques de nivellement des ressources" at bounding box center [406, 254] width 416 height 27
click at [198, 238] on input "b. Techniques de nivellement des ressources" at bounding box center [198, 234] width 0 height 8
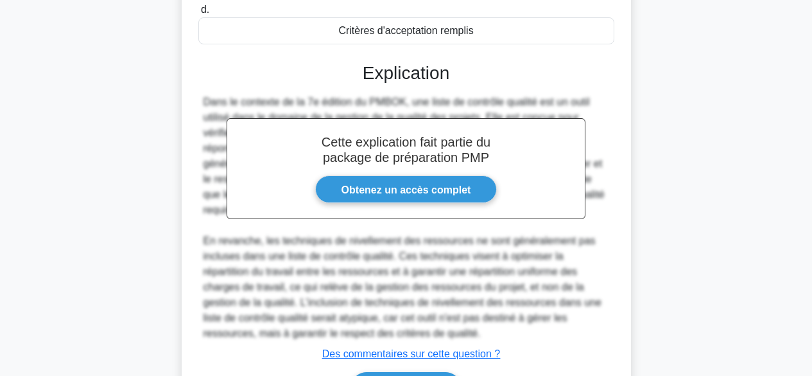
scroll to position [403, 0]
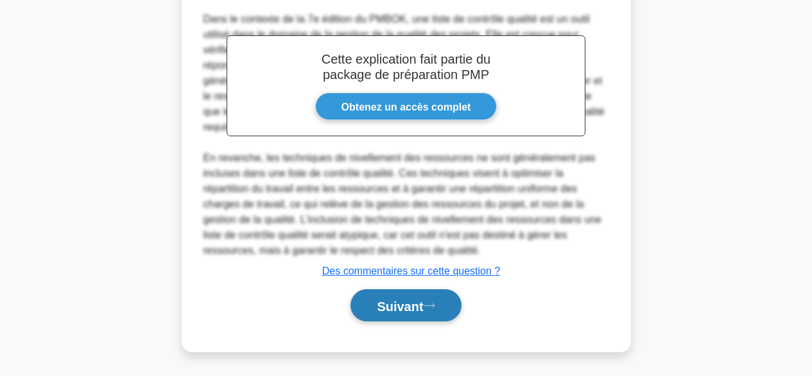
click at [433, 306] on icon at bounding box center [430, 305] width 12 height 7
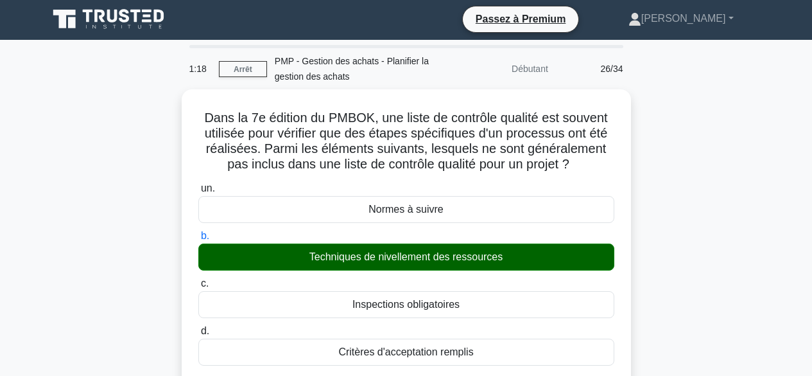
scroll to position [0, 0]
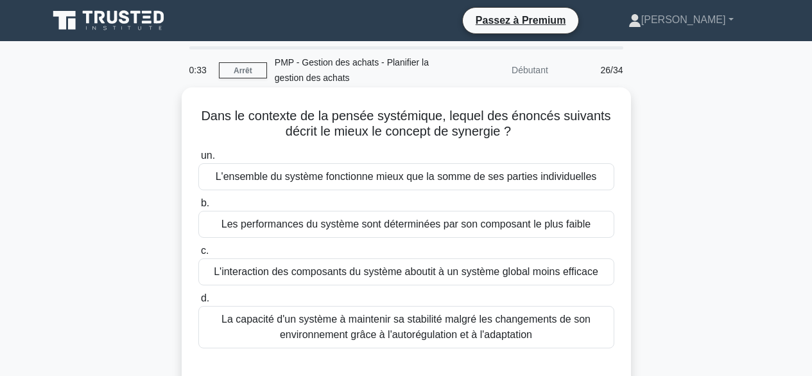
click at [467, 334] on font "La capacité d'un système à maintenir sa stabilité malgré les changements de son…" at bounding box center [406, 326] width 369 height 26
click at [198, 302] on input "d. La capacité d'un système à maintenir sa stabilité malgré les changements de …" at bounding box center [198, 298] width 0 height 8
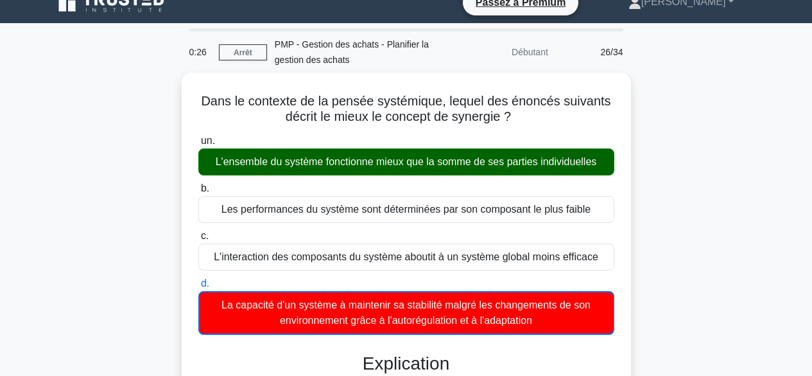
scroll to position [4, 0]
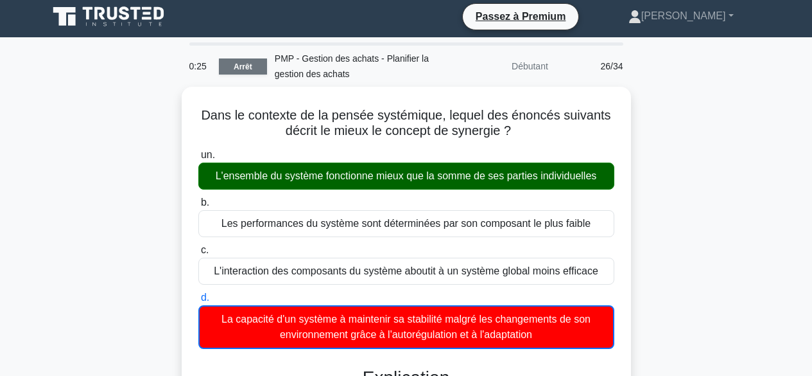
click at [241, 69] on font "Arrêt" at bounding box center [243, 66] width 19 height 9
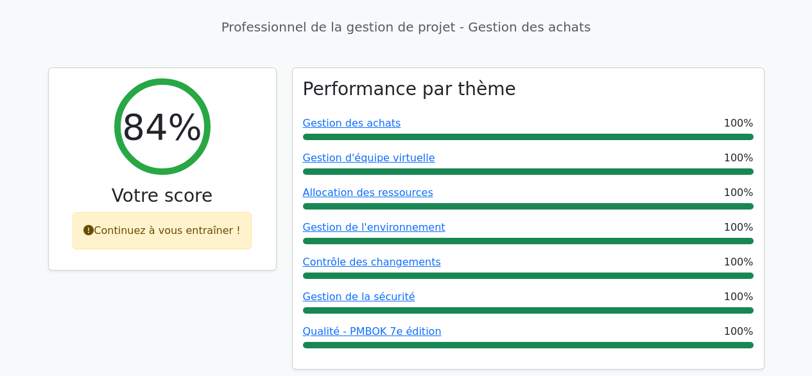
scroll to position [463, 0]
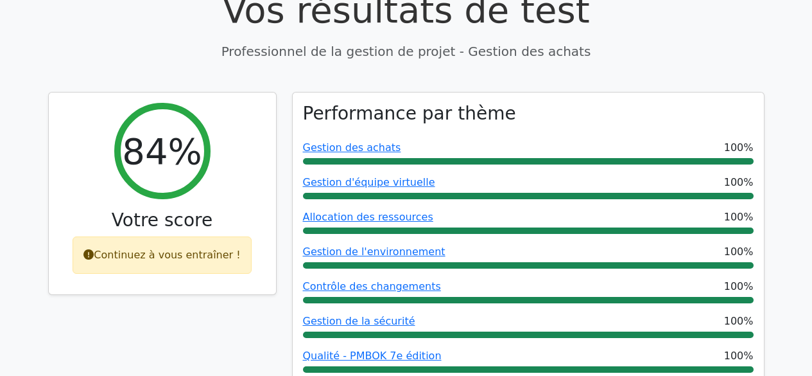
drag, startPoint x: 814, startPoint y: 41, endPoint x: 803, endPoint y: 89, distance: 49.4
